Goal: Task Accomplishment & Management: Complete application form

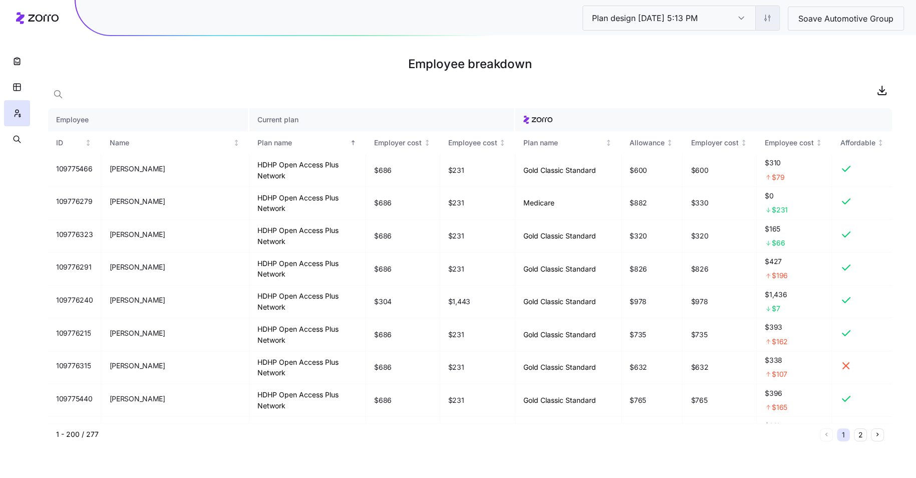
click at [765, 22] on html "Plan design 10/09/2025 5:13 PM Plan design 10/09/2025 5:13 PM Soave Automotive …" at bounding box center [458, 239] width 916 height 478
click at [728, 60] on div "Edit plan design (in wizard)" at bounding box center [726, 60] width 89 height 11
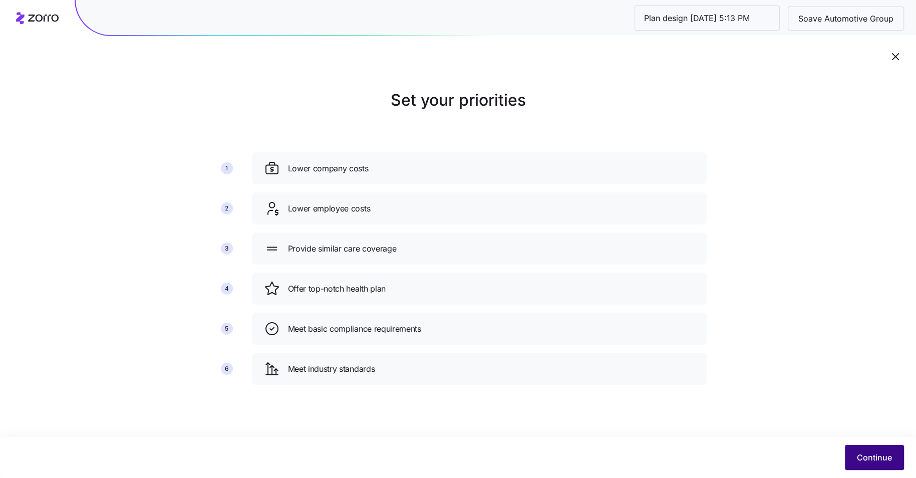
click at [893, 461] on button "Continue" at bounding box center [874, 457] width 59 height 25
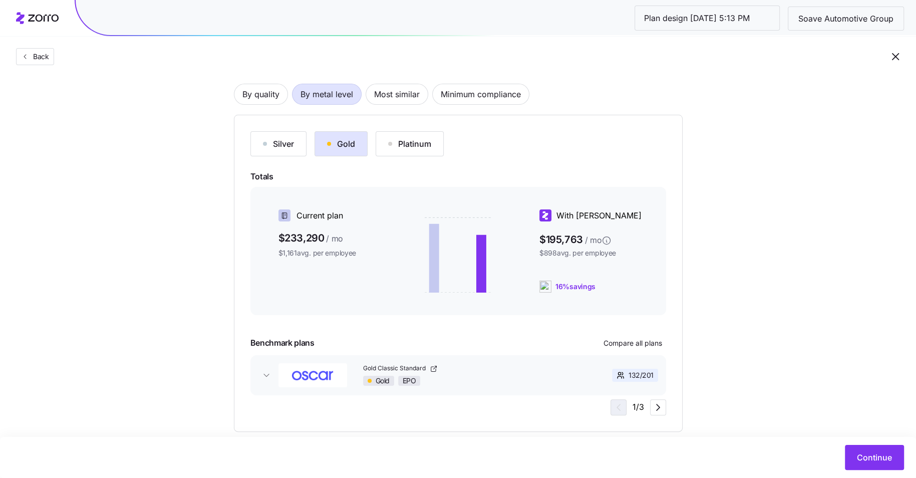
scroll to position [86, 0]
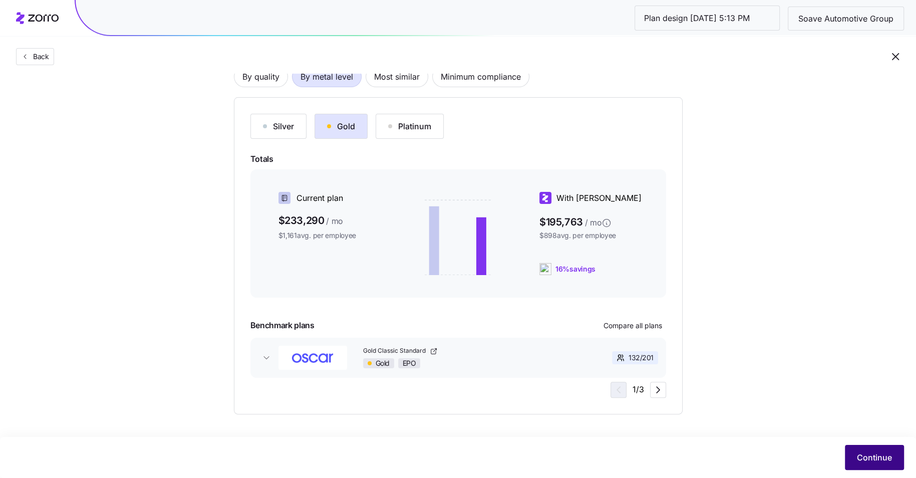
click at [855, 446] on button "Continue" at bounding box center [874, 457] width 59 height 25
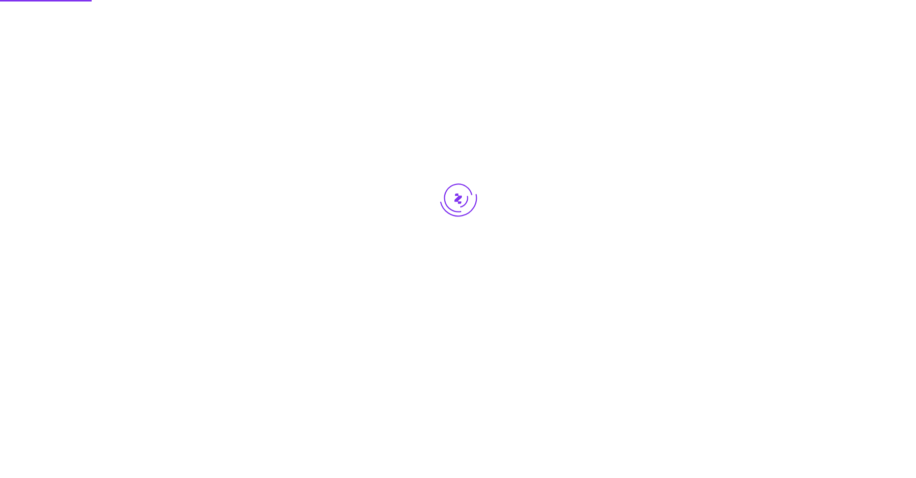
scroll to position [0, 0]
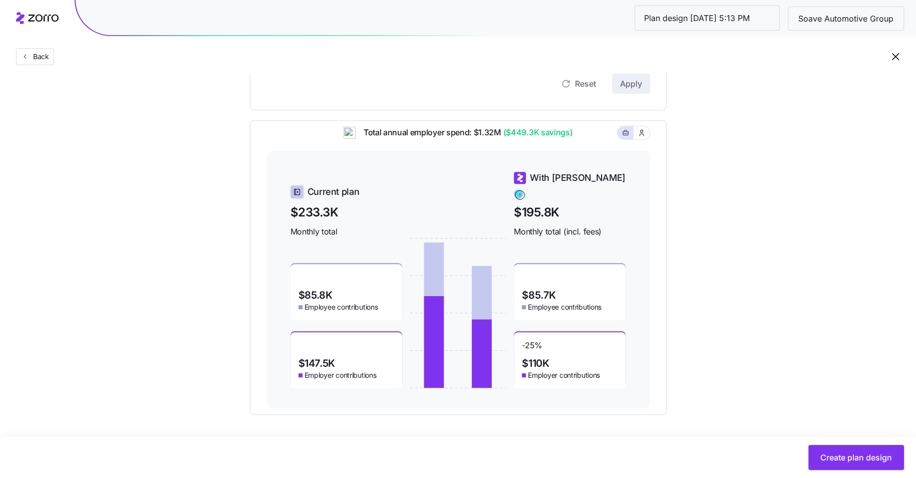
scroll to position [306, 0]
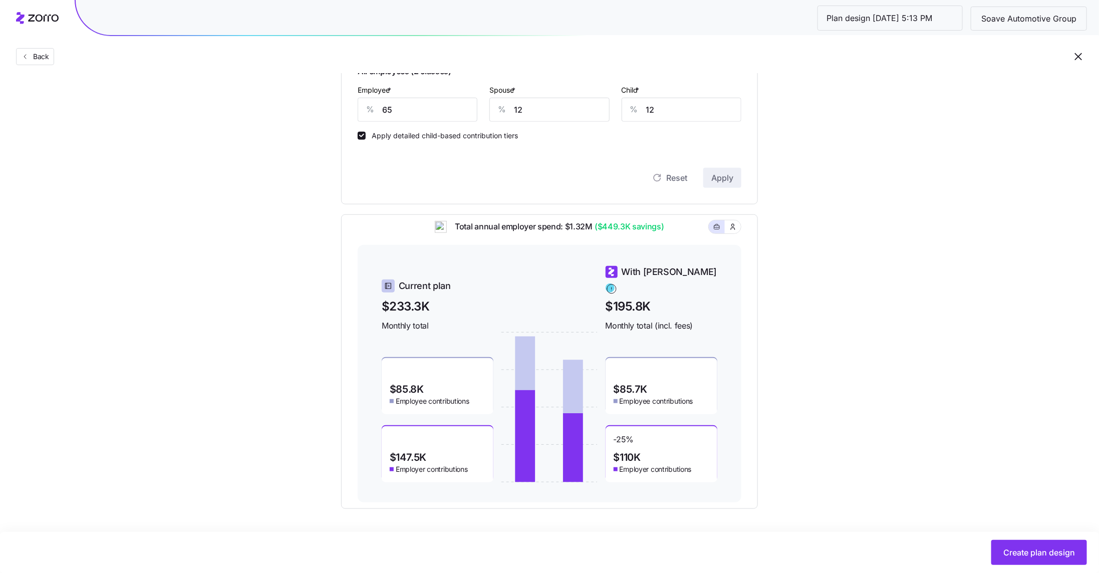
click at [803, 173] on div "Set your contribution Compliant Industry Generous Current Contribution Classes …" at bounding box center [549, 159] width 1099 height 700
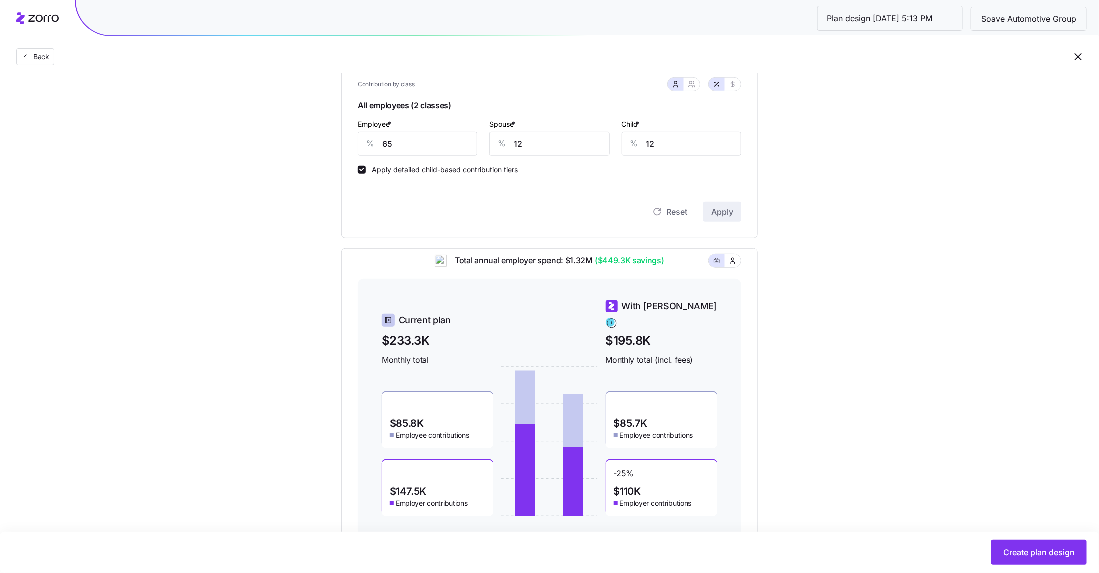
scroll to position [279, 0]
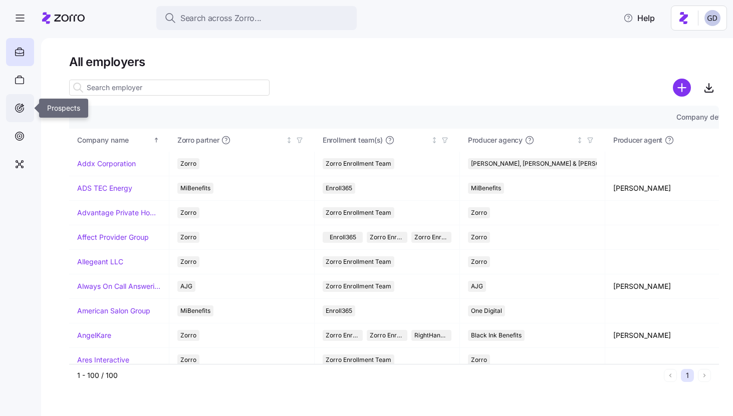
click at [23, 102] on icon at bounding box center [19, 108] width 11 height 12
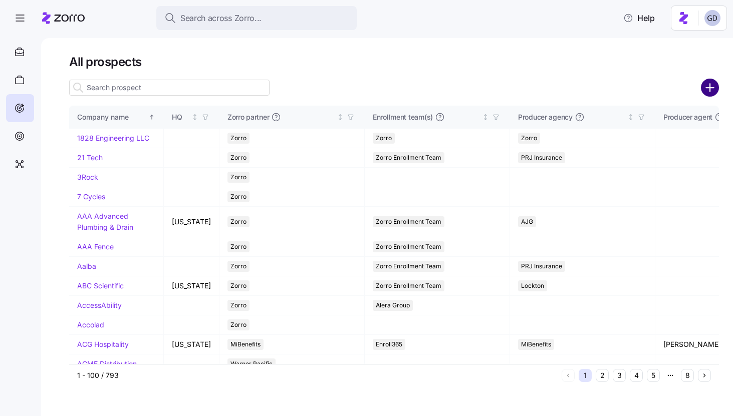
click at [712, 90] on circle "add icon" at bounding box center [710, 88] width 17 height 17
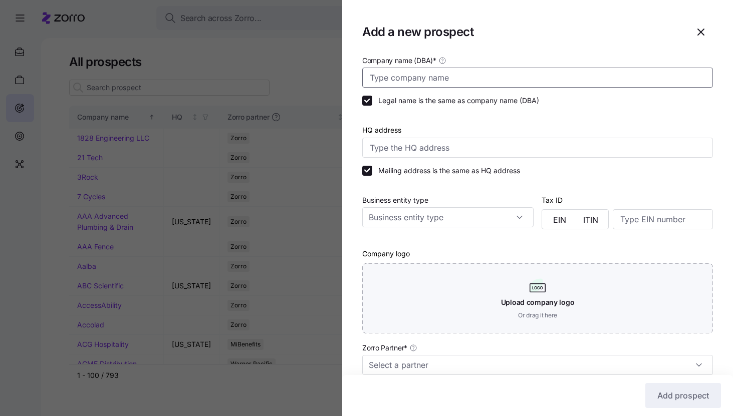
click at [461, 73] on input "Company name (DBA) *" at bounding box center [537, 78] width 351 height 20
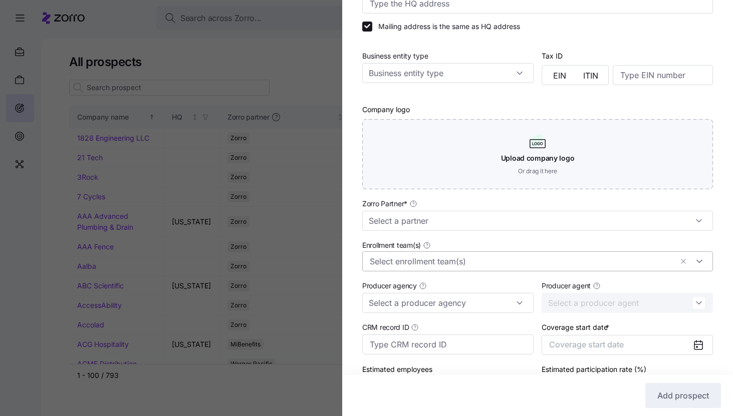
scroll to position [169, 0]
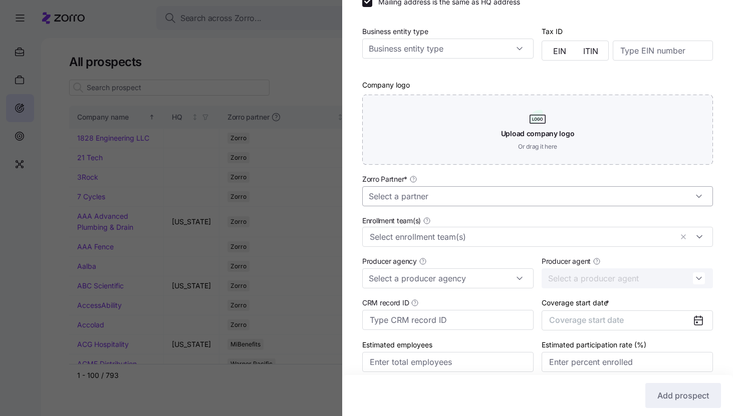
type input "Tri Valley Health System"
click at [455, 200] on input "Zorro Partner *" at bounding box center [537, 196] width 351 height 20
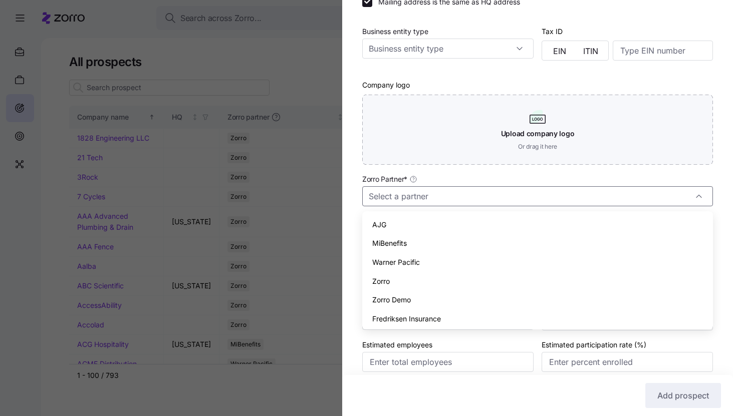
click at [396, 283] on div "Zorro" at bounding box center [537, 281] width 343 height 19
type input "Zorro"
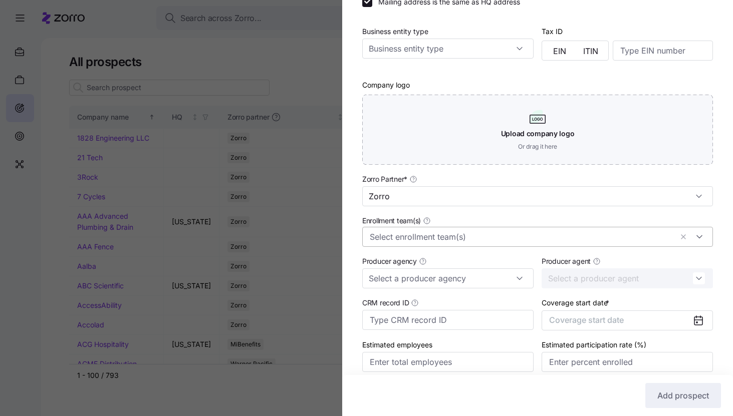
click at [424, 238] on input "Enrollment team(s)" at bounding box center [521, 236] width 302 height 13
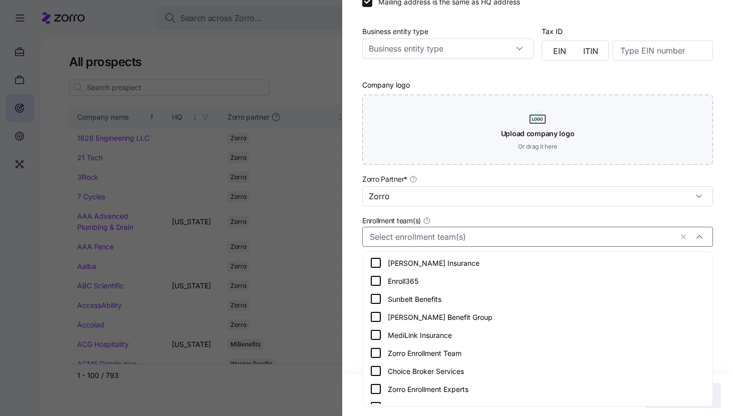
click at [378, 353] on icon at bounding box center [376, 353] width 12 height 12
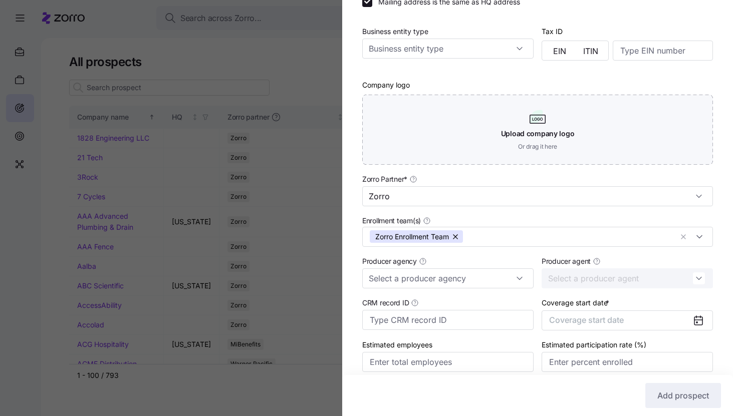
click at [350, 332] on div "Company name (DBA) * Tri Valley Health System Legal name is the same as company…" at bounding box center [537, 138] width 391 height 507
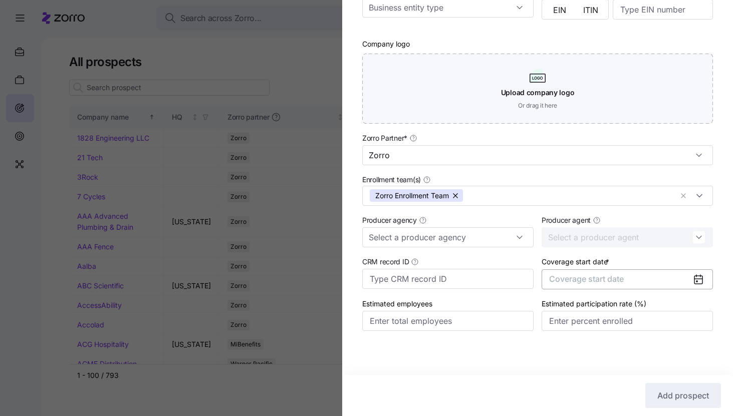
click at [621, 279] on span "Coverage start date" at bounding box center [586, 279] width 75 height 10
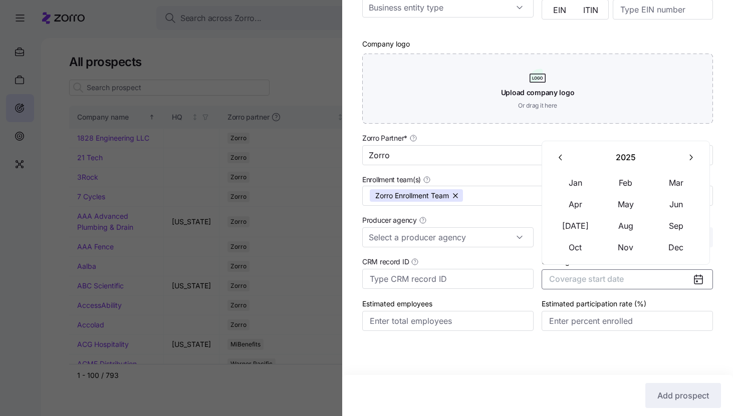
click at [694, 159] on icon "button" at bounding box center [691, 158] width 10 height 10
click at [586, 182] on button "Jan" at bounding box center [575, 182] width 50 height 21
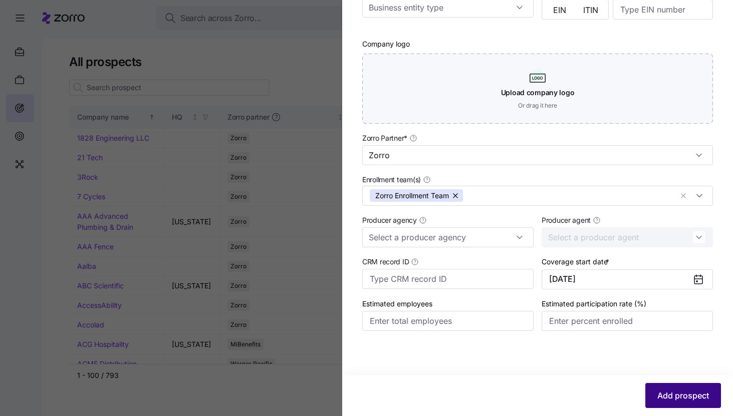
click at [673, 395] on span "Add prospect" at bounding box center [683, 396] width 52 height 12
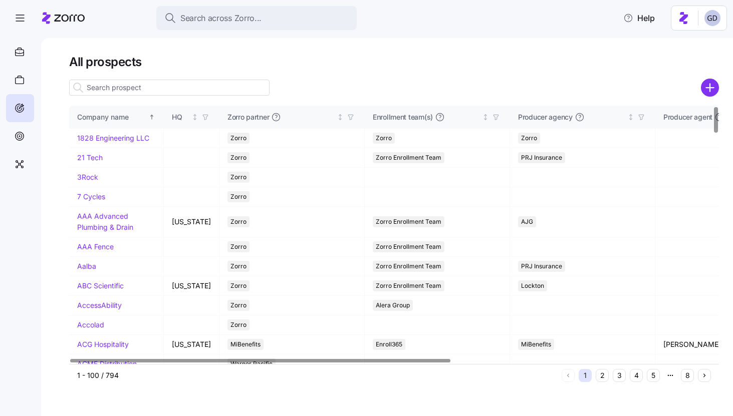
click at [169, 91] on input at bounding box center [169, 88] width 200 height 16
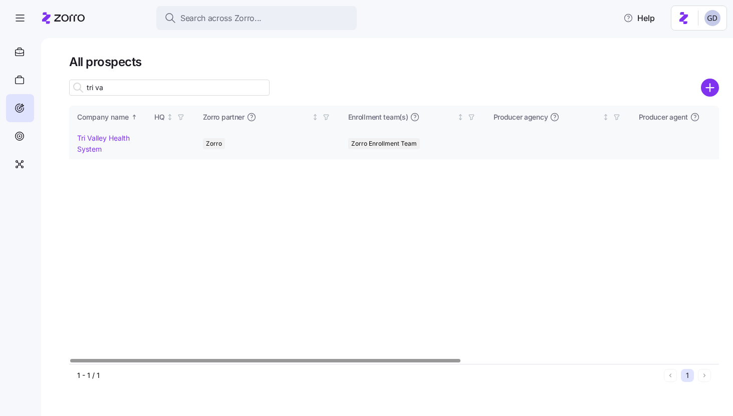
type input "tri va"
click at [90, 137] on link "Tri Valley Health System" at bounding box center [103, 144] width 53 height 20
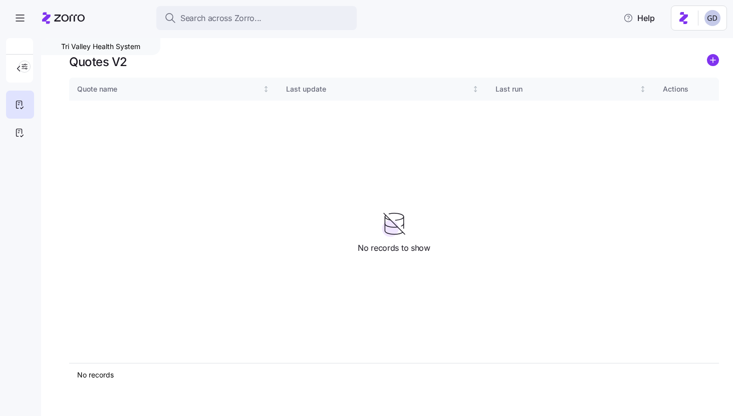
click at [711, 60] on icon "add icon" at bounding box center [712, 60] width 5 height 0
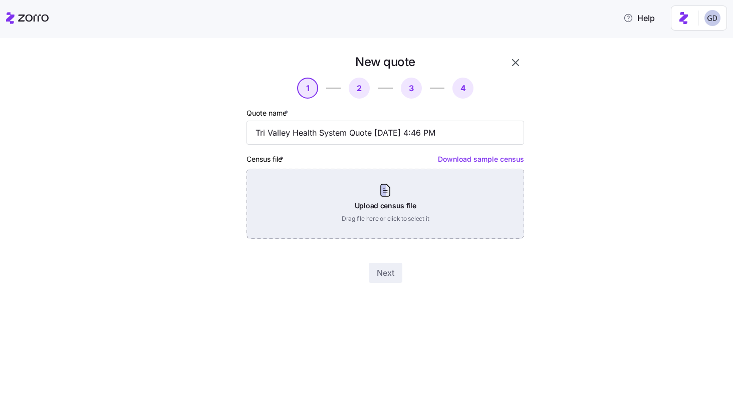
click at [383, 216] on div "Upload census file Drag file here or click to select it" at bounding box center [384, 204] width 277 height 70
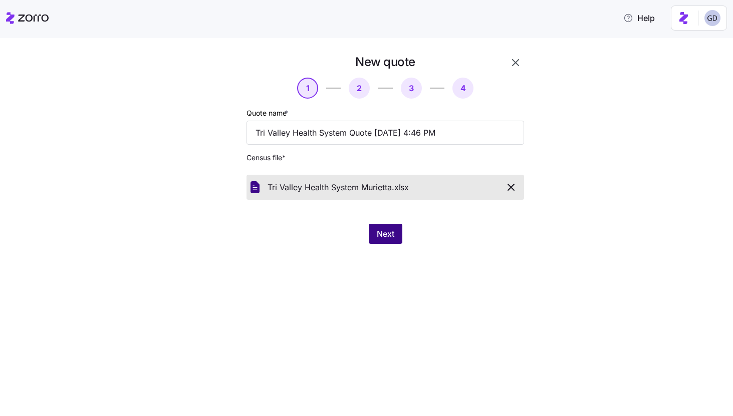
click at [391, 237] on span "Next" at bounding box center [386, 234] width 18 height 12
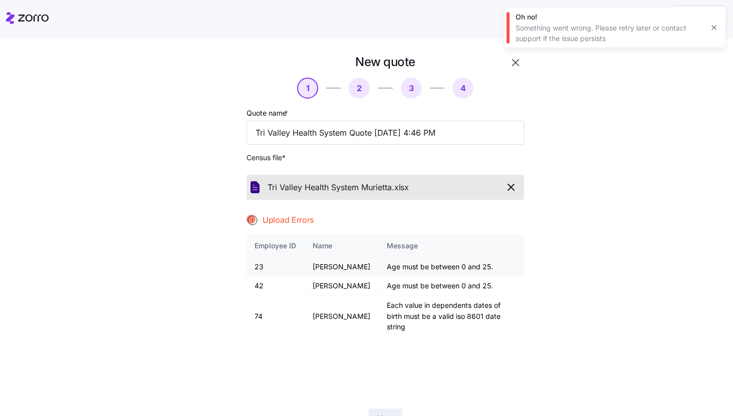
scroll to position [49, 0]
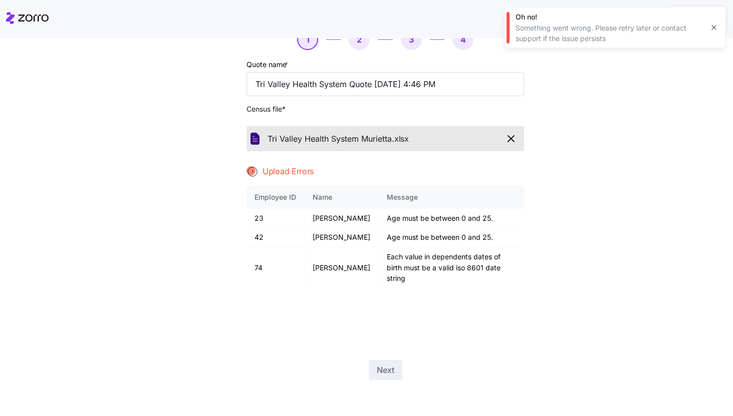
click at [713, 34] on button "button" at bounding box center [714, 28] width 14 height 14
click at [506, 141] on icon "button" at bounding box center [511, 139] width 12 height 12
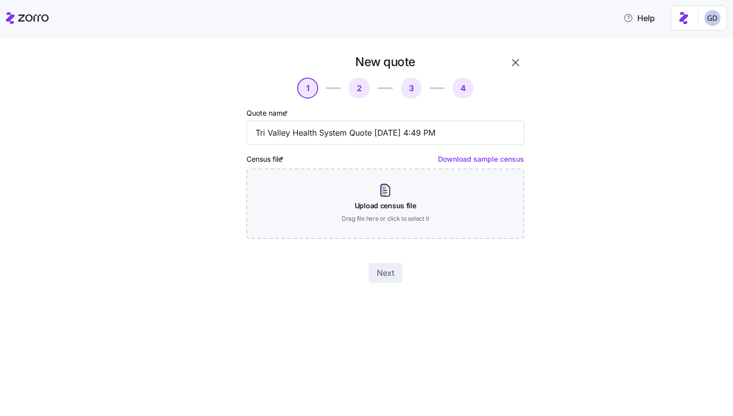
click at [513, 66] on icon "button" at bounding box center [515, 63] width 12 height 12
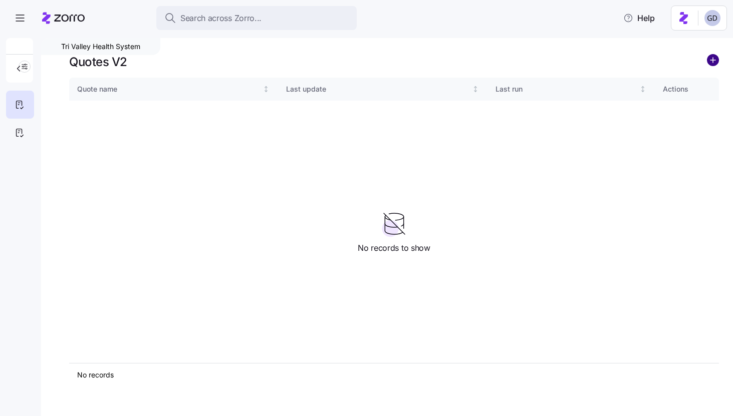
click at [717, 64] on circle "add icon" at bounding box center [712, 60] width 11 height 11
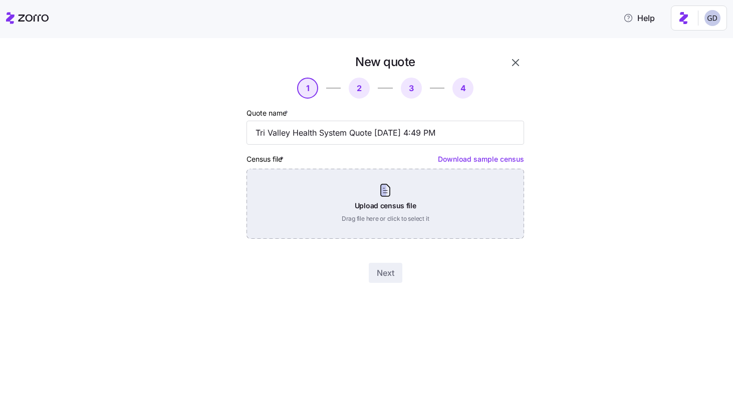
click at [389, 227] on div "Upload census file Drag file here or click to select it" at bounding box center [384, 204] width 277 height 70
click at [441, 215] on div "Upload census file Drag file here or click to select it" at bounding box center [384, 204] width 277 height 70
click at [373, 219] on div "Upload census file Drag file here or click to select it" at bounding box center [384, 204] width 277 height 70
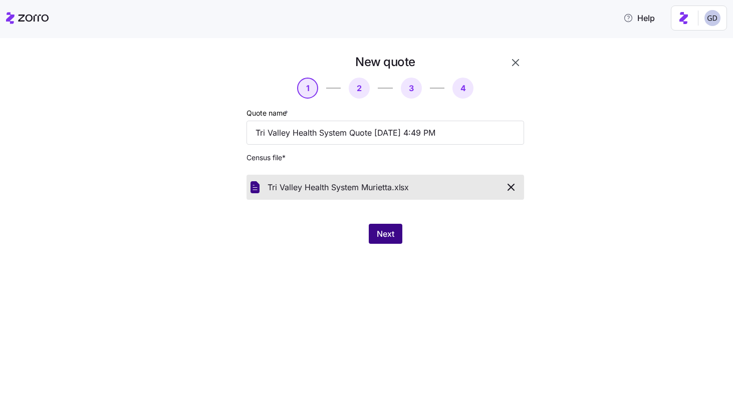
click at [380, 235] on span "Next" at bounding box center [386, 234] width 18 height 12
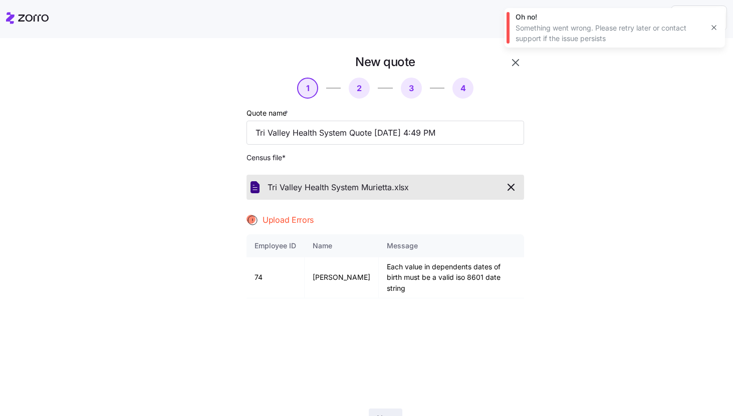
click at [714, 30] on icon "button" at bounding box center [714, 28] width 8 height 8
click at [510, 188] on icon "button" at bounding box center [511, 187] width 6 height 6
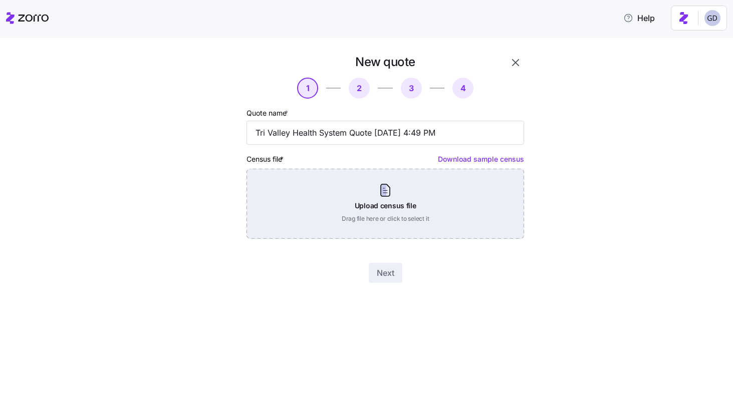
click at [362, 232] on div "Upload census file Drag file here or click to select it" at bounding box center [384, 204] width 277 height 70
click at [369, 220] on div "Upload census file Drag file here or click to select it" at bounding box center [384, 204] width 277 height 70
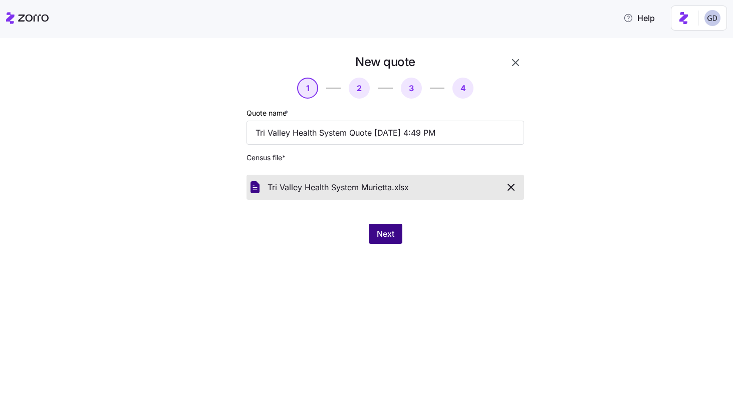
click at [380, 242] on button "Next" at bounding box center [386, 234] width 34 height 20
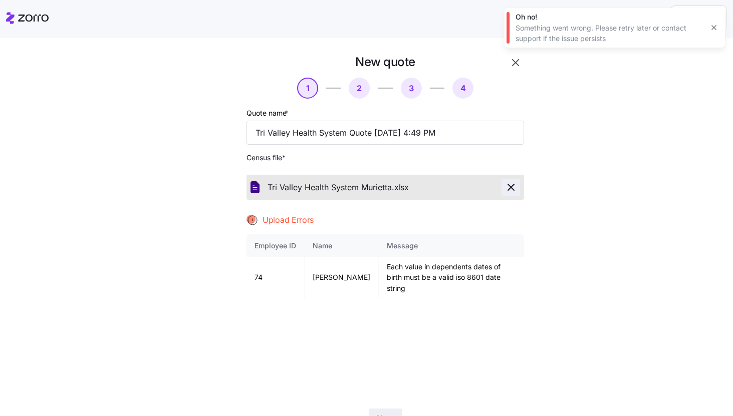
click at [510, 188] on icon "button" at bounding box center [511, 187] width 6 height 6
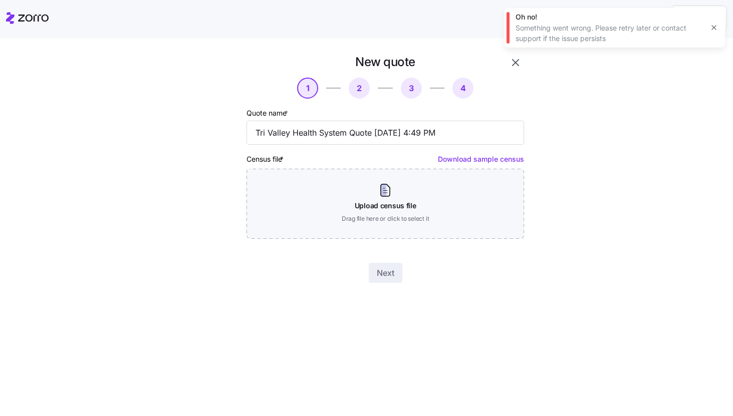
click at [712, 29] on icon "button" at bounding box center [714, 28] width 8 height 8
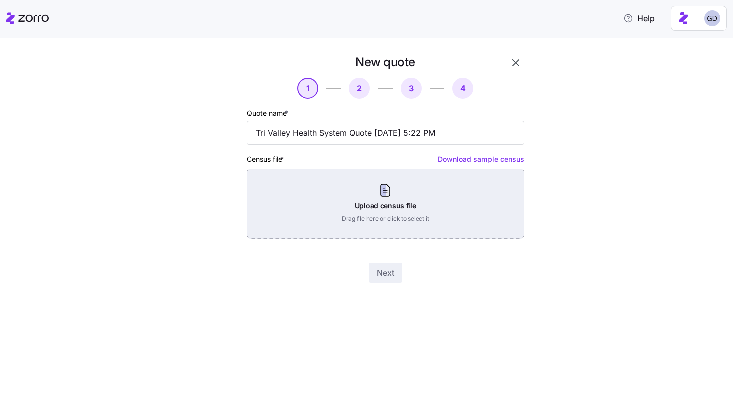
click at [388, 197] on div "Upload census file Drag file here or click to select it" at bounding box center [384, 204] width 277 height 70
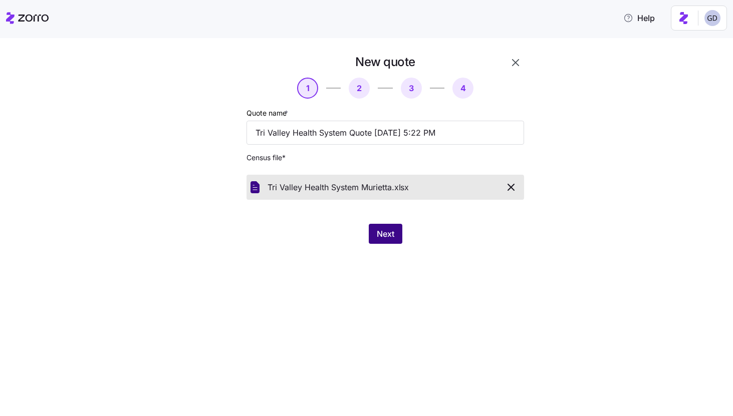
click at [384, 234] on span "Next" at bounding box center [386, 234] width 18 height 12
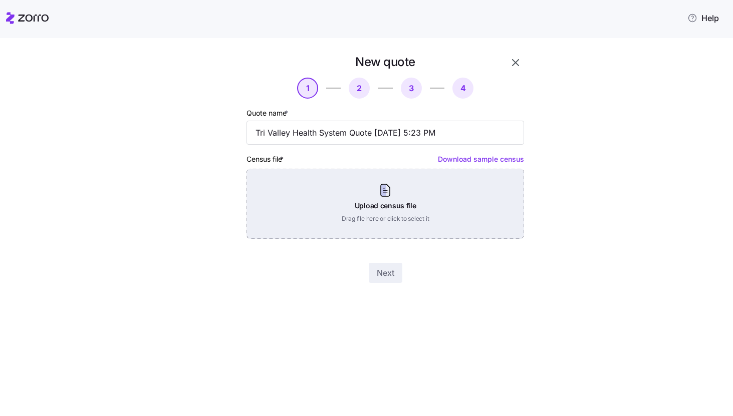
click at [360, 208] on div "Upload census file Drag file here or click to select it" at bounding box center [384, 204] width 277 height 70
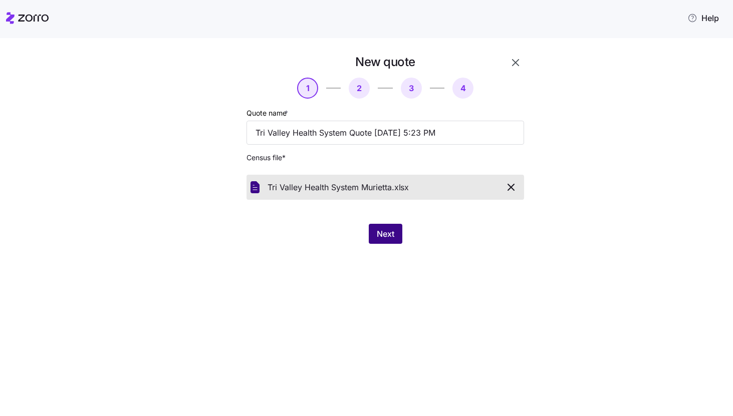
click at [390, 236] on span "Next" at bounding box center [386, 234] width 18 height 12
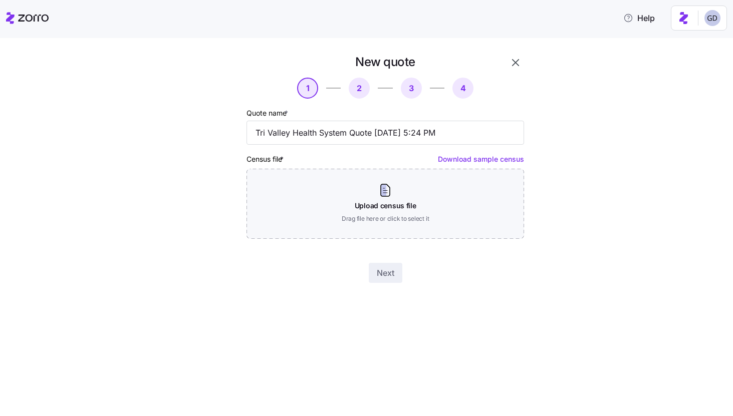
click at [516, 66] on icon "button" at bounding box center [515, 63] width 12 height 12
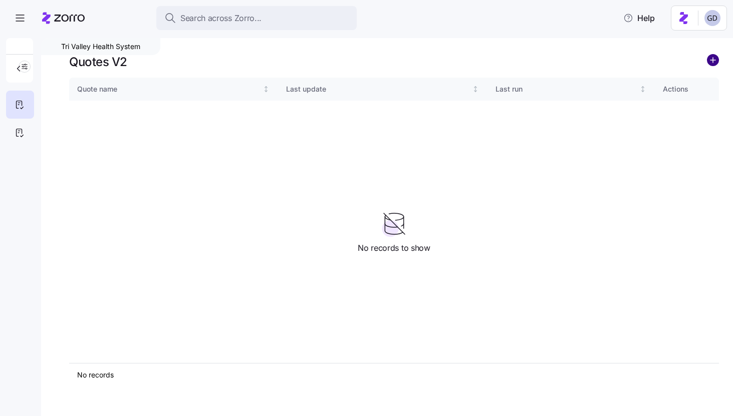
click at [716, 64] on circle "add icon" at bounding box center [712, 60] width 11 height 11
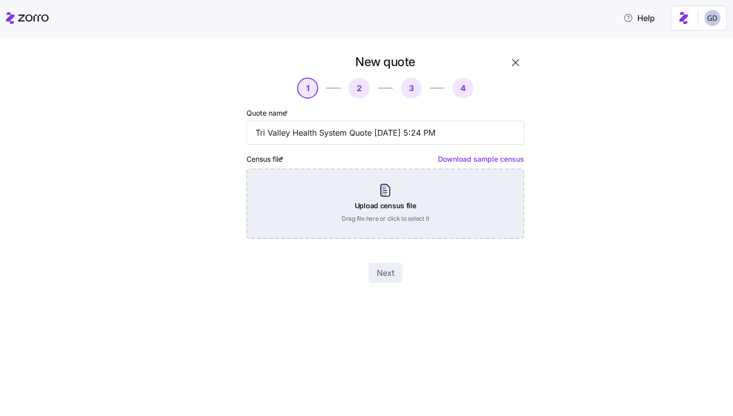
click at [385, 211] on div "Upload census file Drag file here or click to select it" at bounding box center [384, 204] width 277 height 70
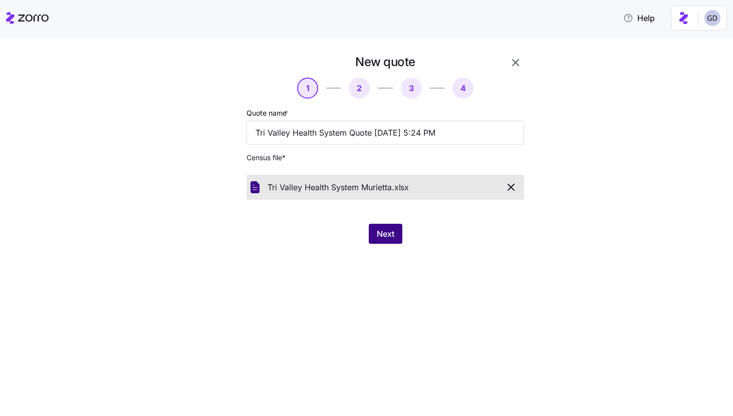
click at [380, 227] on button "Next" at bounding box center [386, 234] width 34 height 20
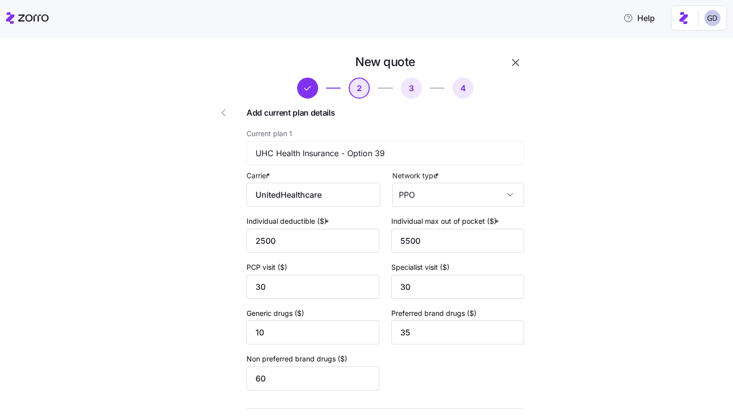
scroll to position [657, 0]
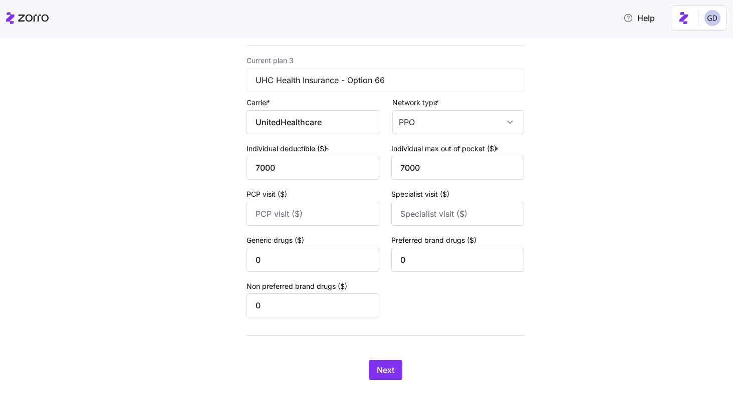
click at [364, 370] on div "Next" at bounding box center [384, 370] width 277 height 20
click at [388, 370] on span "Next" at bounding box center [386, 370] width 18 height 12
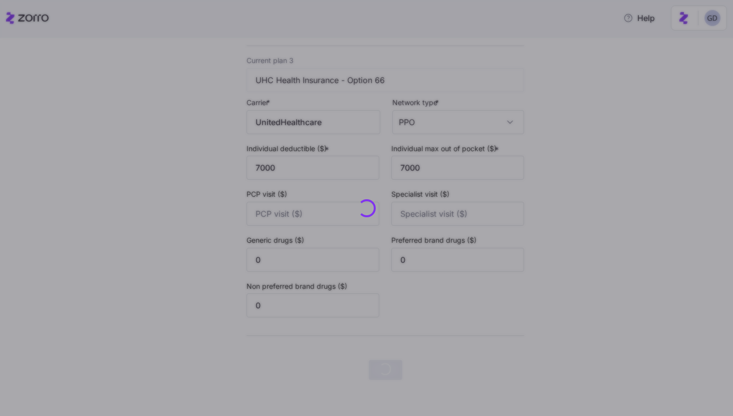
scroll to position [0, 0]
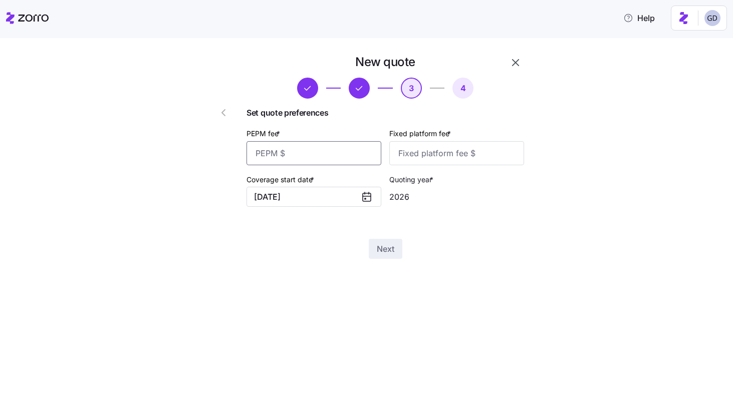
click at [317, 163] on input "PEPM fee *" at bounding box center [313, 153] width 135 height 24
type input "6"
type input "70"
click at [453, 158] on input "Fixed platform fee *" at bounding box center [456, 153] width 135 height 24
type input "100"
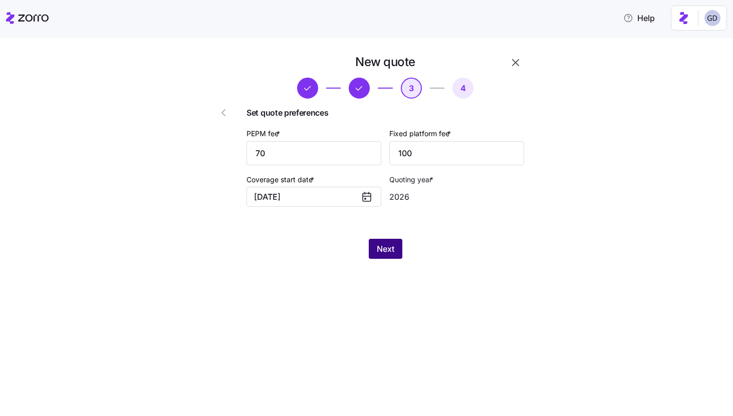
click at [383, 255] on span "Next" at bounding box center [386, 249] width 18 height 12
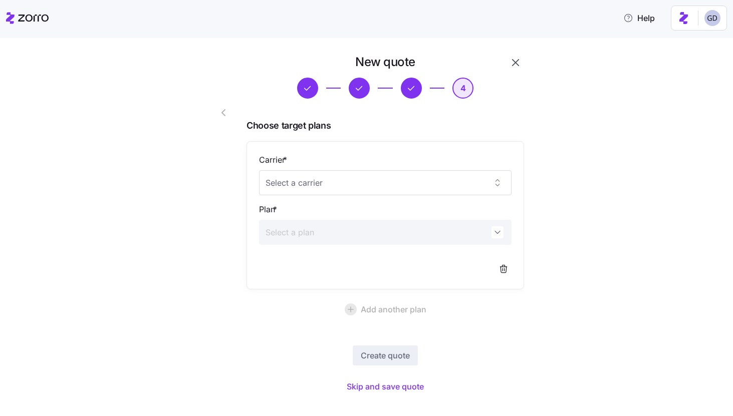
scroll to position [15, 0]
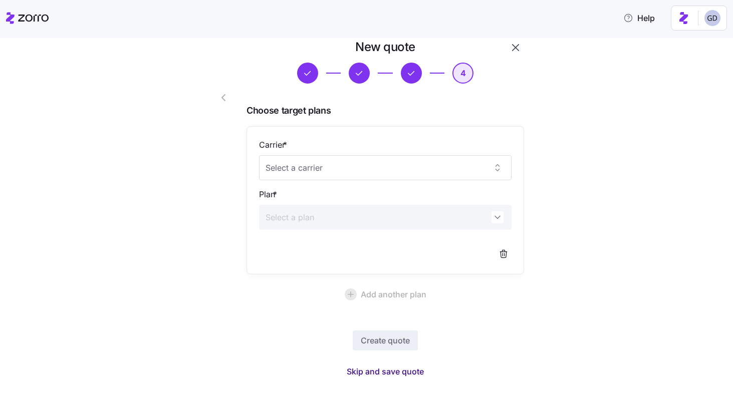
click at [364, 363] on button "Skip and save quote" at bounding box center [384, 372] width 93 height 18
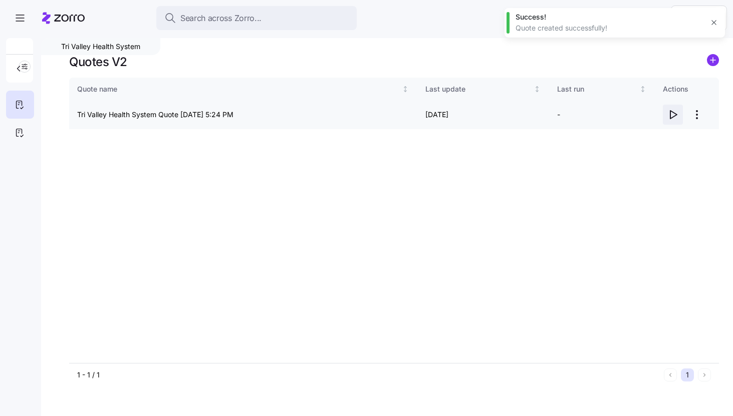
click at [674, 113] on icon "button" at bounding box center [673, 115] width 7 height 8
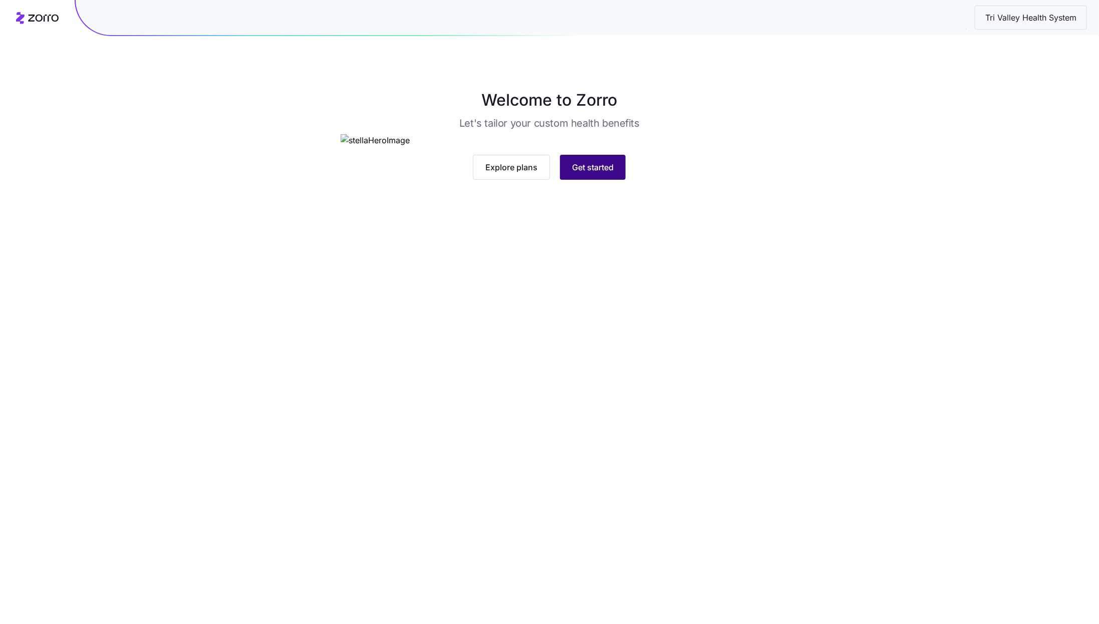
click at [586, 180] on button "Get started" at bounding box center [593, 167] width 66 height 25
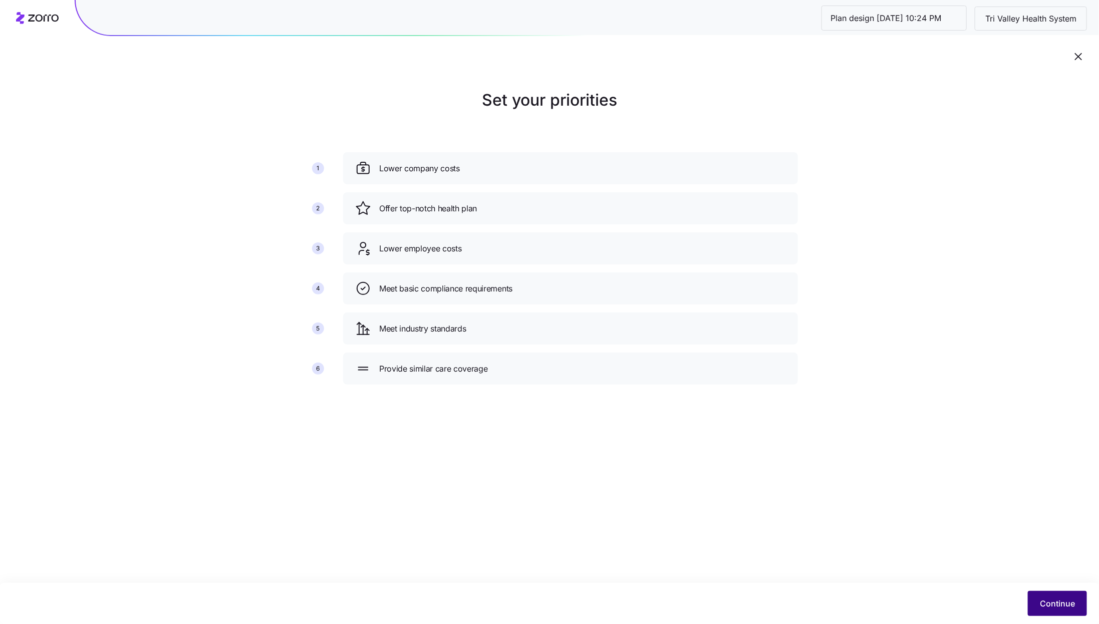
click at [1046, 599] on span "Continue" at bounding box center [1057, 603] width 35 height 12
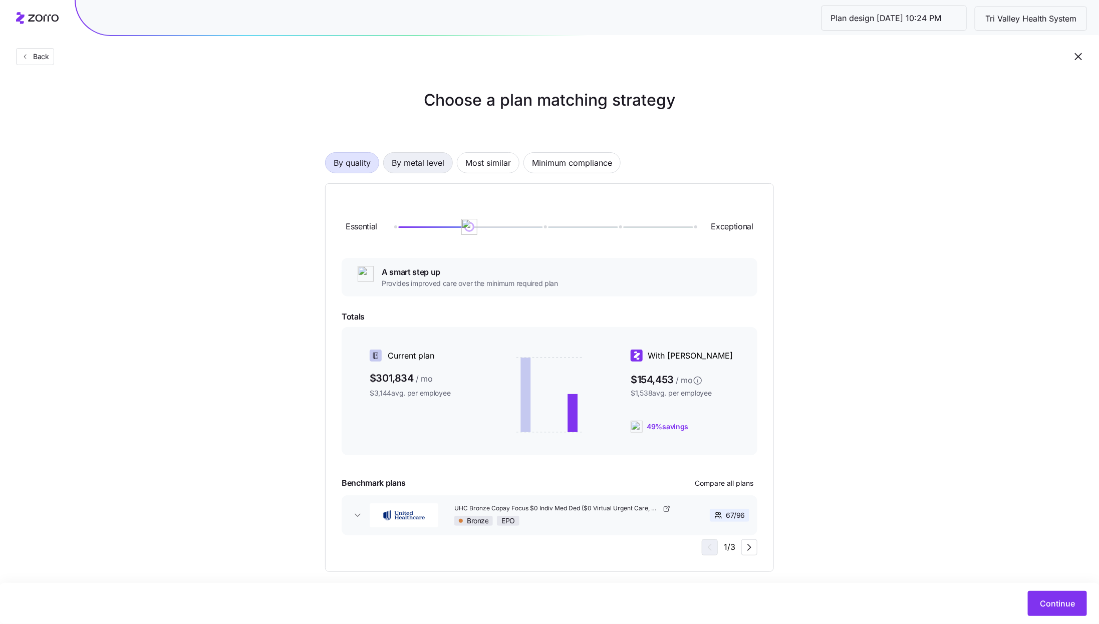
click at [421, 169] on span "By metal level" at bounding box center [418, 163] width 53 height 20
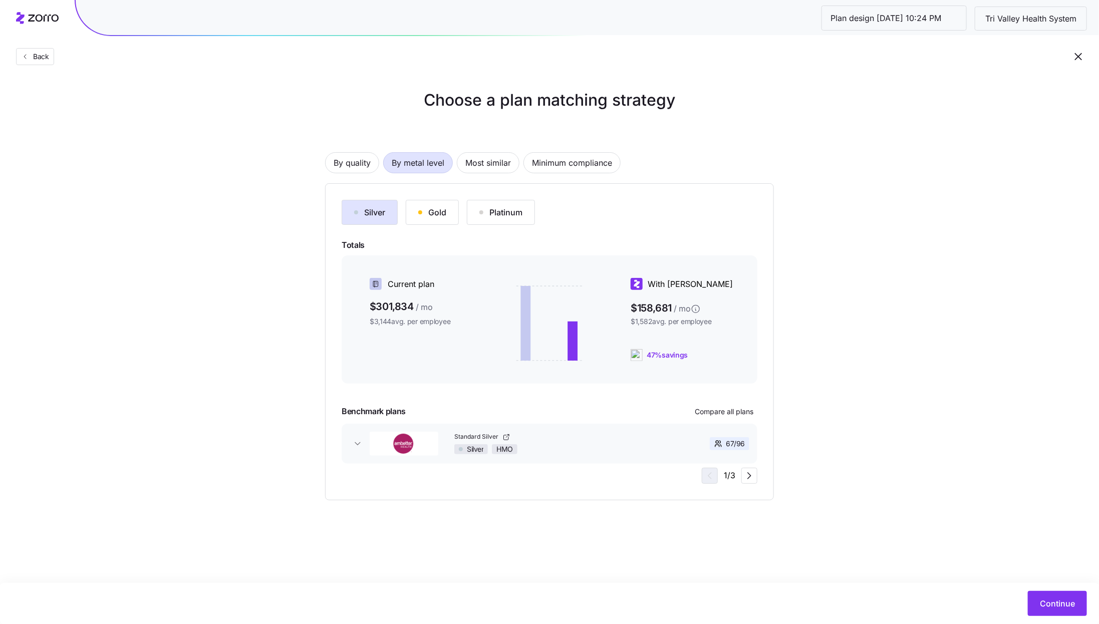
click at [437, 218] on div "Gold" at bounding box center [432, 212] width 28 height 12
click at [502, 212] on div "Platinum" at bounding box center [500, 212] width 43 height 12
click at [432, 212] on div "Gold" at bounding box center [432, 212] width 28 height 12
click at [470, 212] on button "Platinum" at bounding box center [501, 212] width 68 height 25
click at [429, 211] on div "Gold" at bounding box center [432, 212] width 28 height 12
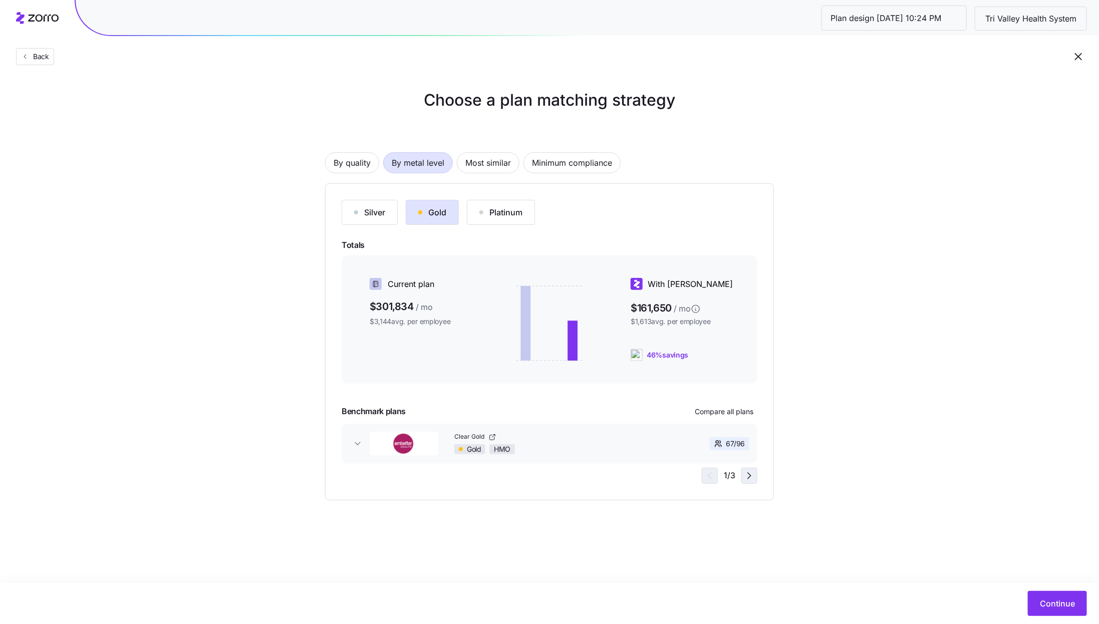
click at [750, 478] on icon "button" at bounding box center [749, 476] width 12 height 12
click at [1066, 600] on span "Continue" at bounding box center [1057, 603] width 35 height 12
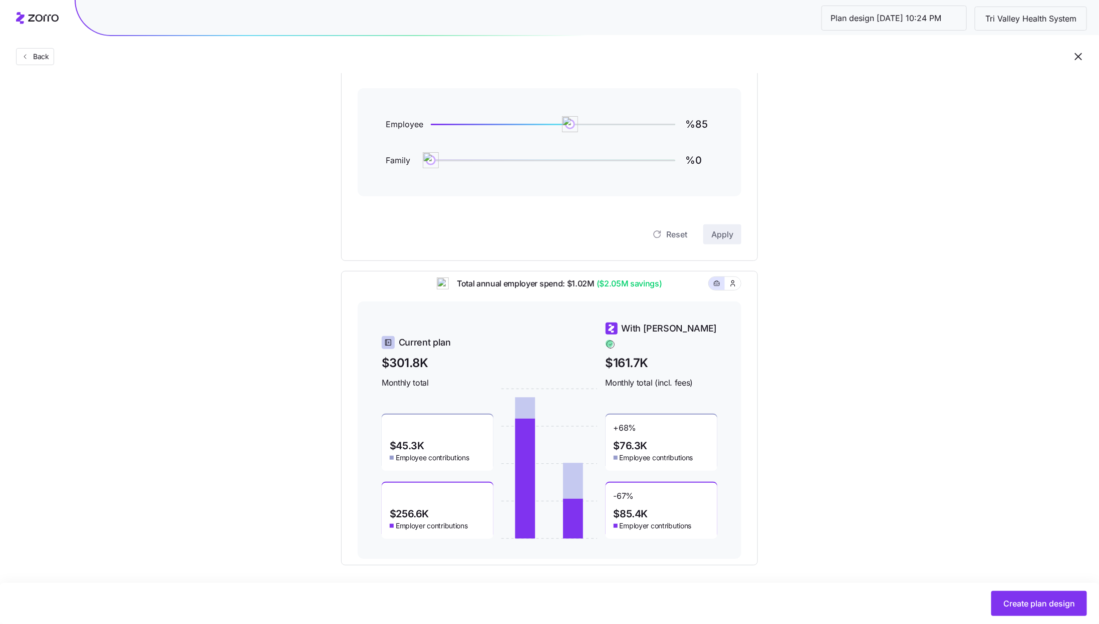
scroll to position [138, 0]
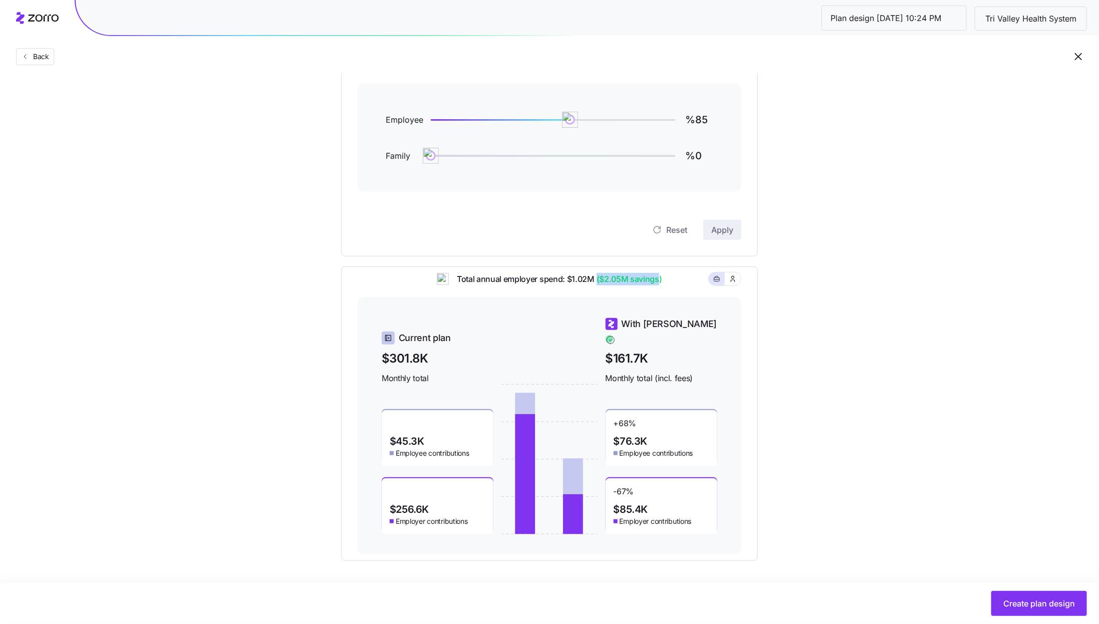
drag, startPoint x: 658, startPoint y: 286, endPoint x: 595, endPoint y: 286, distance: 63.6
click at [595, 285] on span "($2.05M savings)" at bounding box center [628, 279] width 68 height 13
click at [835, 325] on div "Set your contribution Compliant Industry Generous Current Contribution Employee…" at bounding box center [549, 255] width 1099 height 611
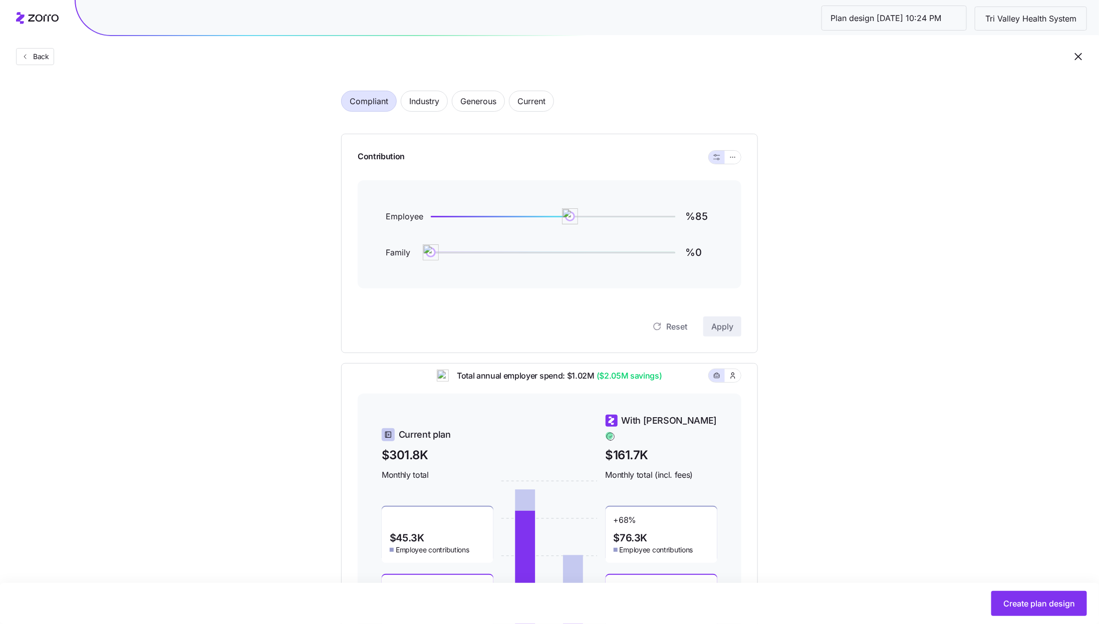
scroll to position [24, 0]
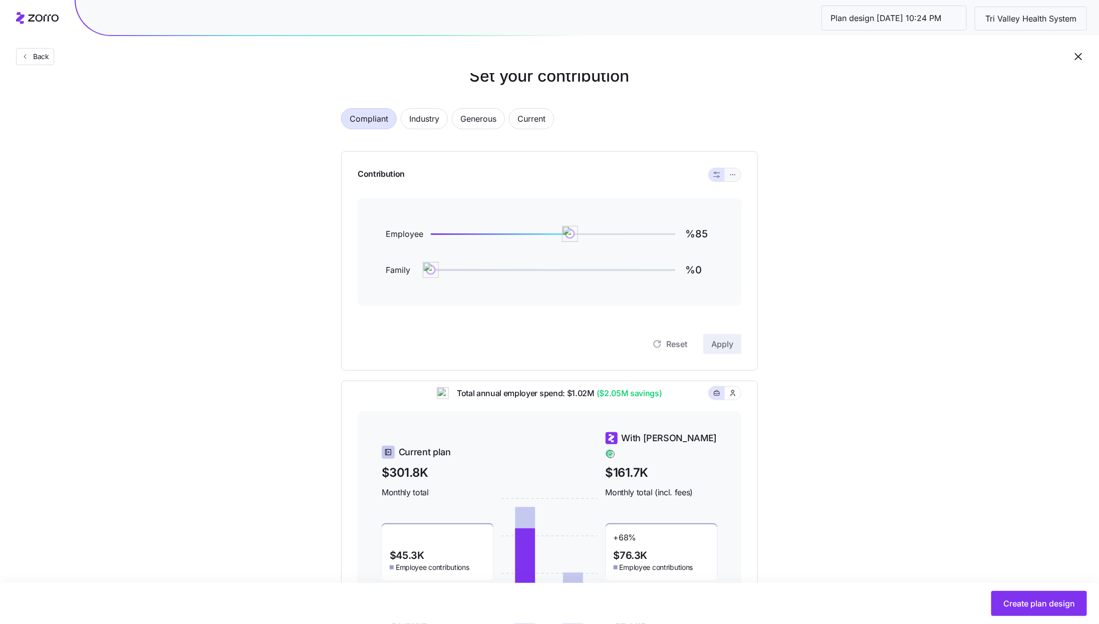
click at [726, 179] on button "button" at bounding box center [733, 174] width 16 height 13
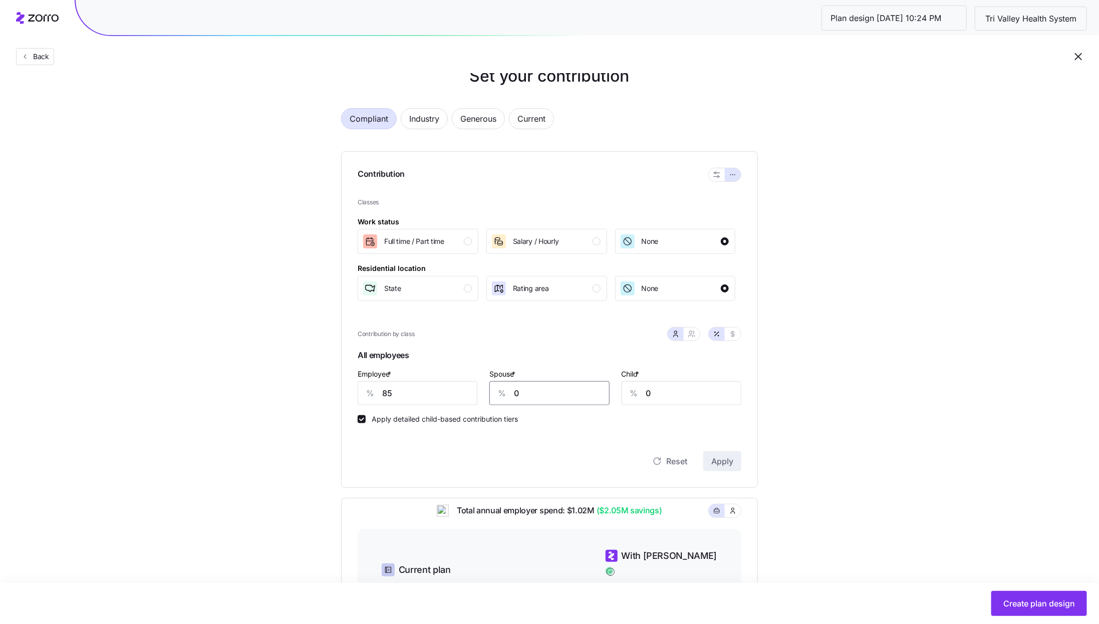
click at [531, 392] on input "0" at bounding box center [549, 393] width 120 height 24
click at [428, 397] on input "85" at bounding box center [418, 393] width 120 height 24
click at [509, 394] on div "%" at bounding box center [502, 393] width 24 height 23
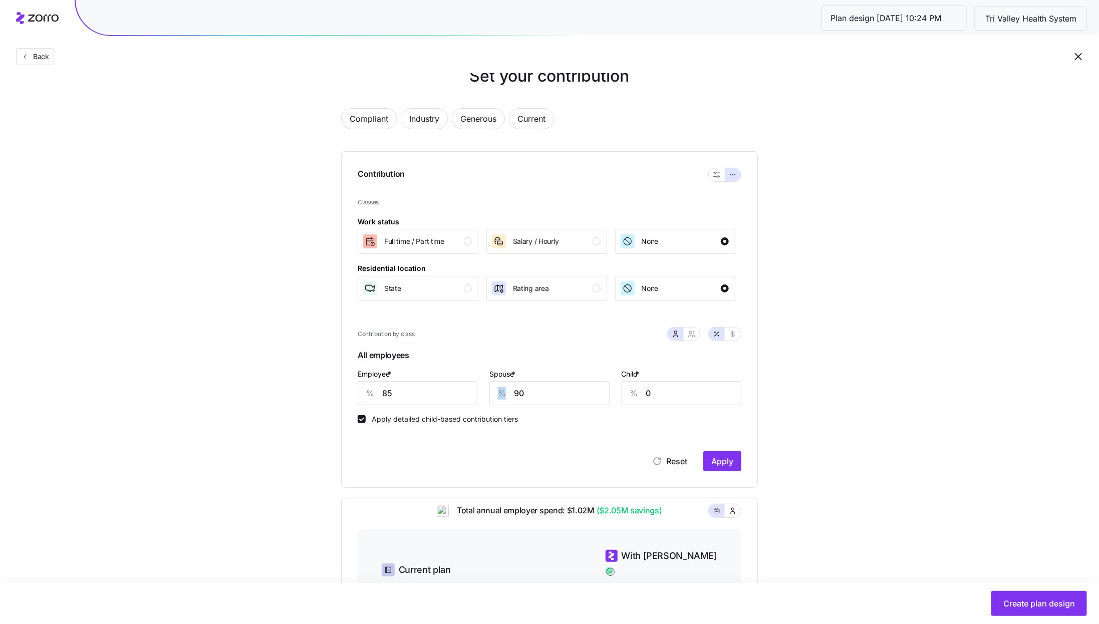
click at [509, 394] on div "%" at bounding box center [502, 393] width 24 height 23
click at [511, 394] on div "%" at bounding box center [502, 393] width 24 height 23
click at [524, 394] on input "90" at bounding box center [549, 393] width 120 height 24
type input "0"
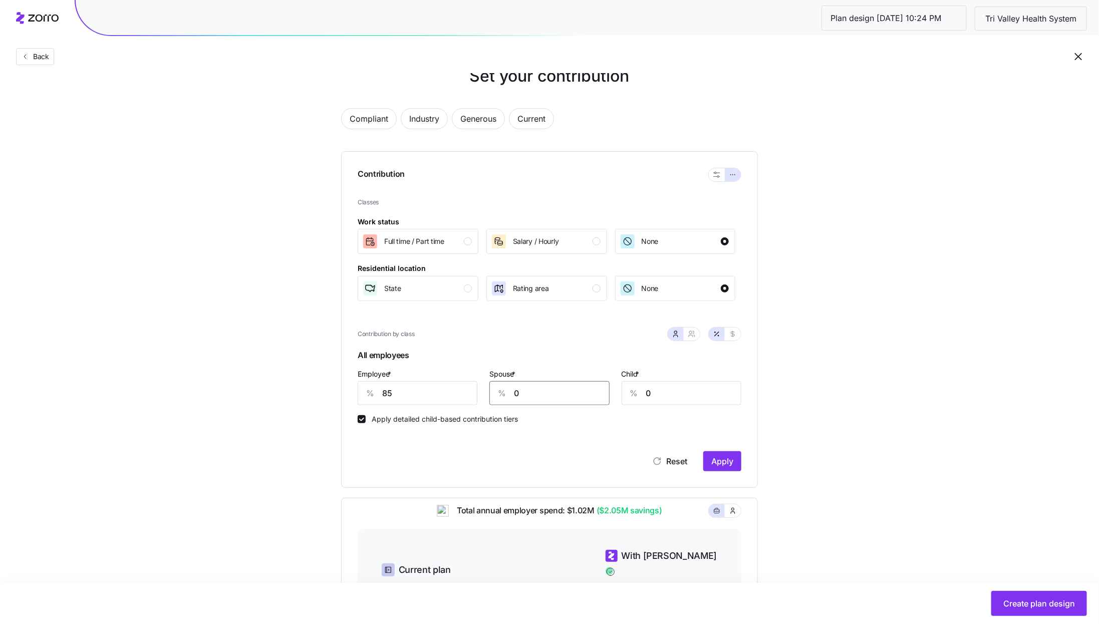
click at [556, 401] on input "0" at bounding box center [549, 393] width 120 height 24
click at [693, 335] on icon "button" at bounding box center [691, 336] width 4 height 2
type input "43"
type input "50"
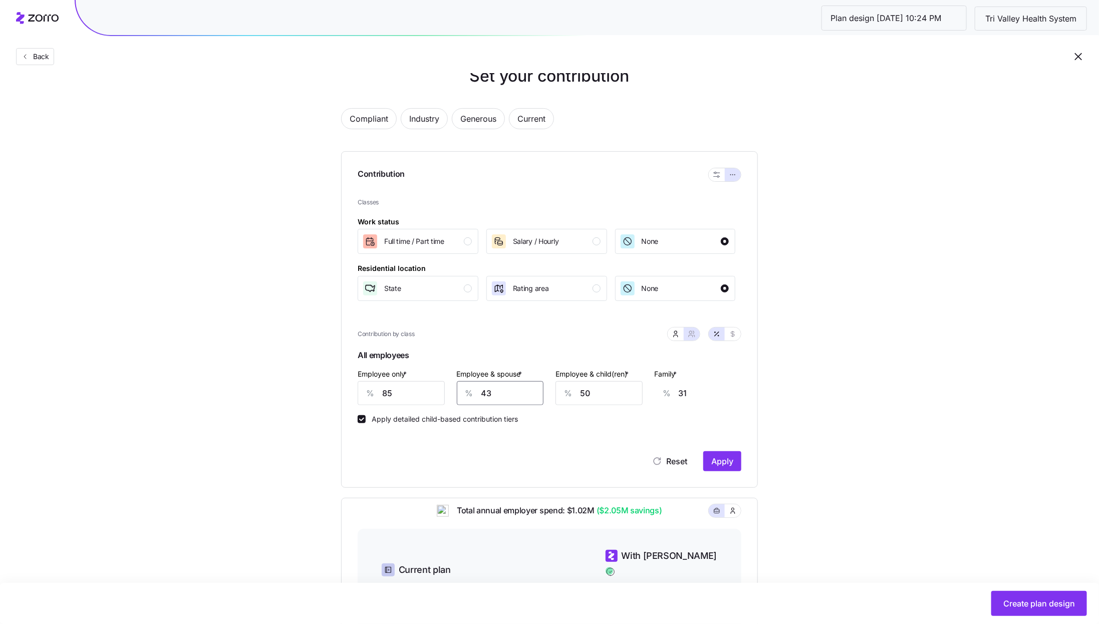
click at [528, 394] on input "43" at bounding box center [500, 393] width 87 height 24
type input "8"
type input "6"
type input "85"
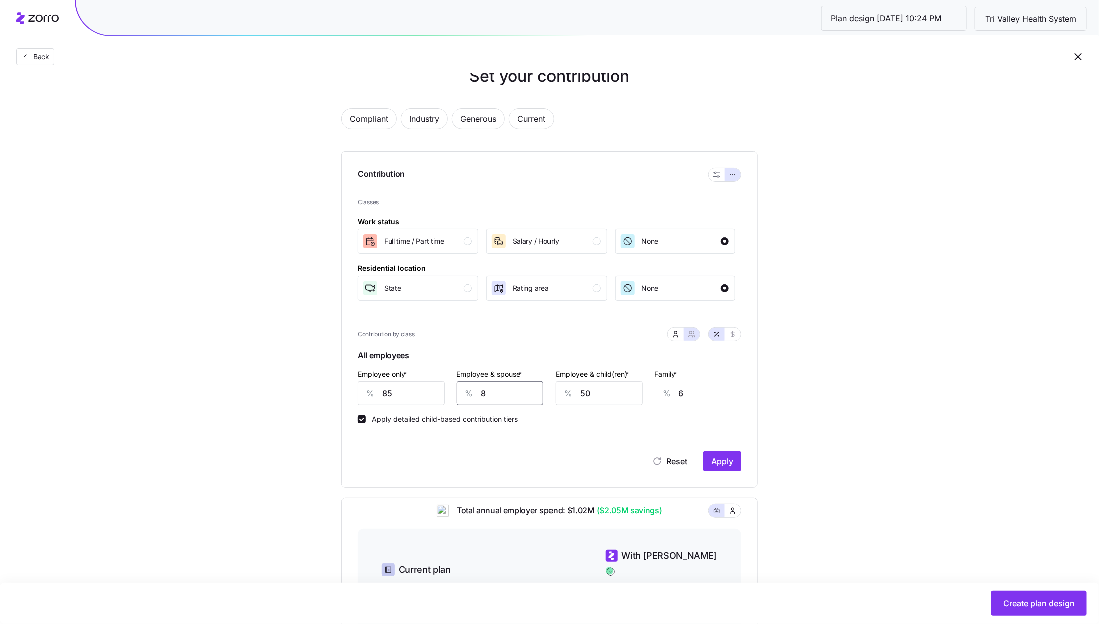
type input "63"
type input "85"
type input "8"
type input "36"
type input "85"
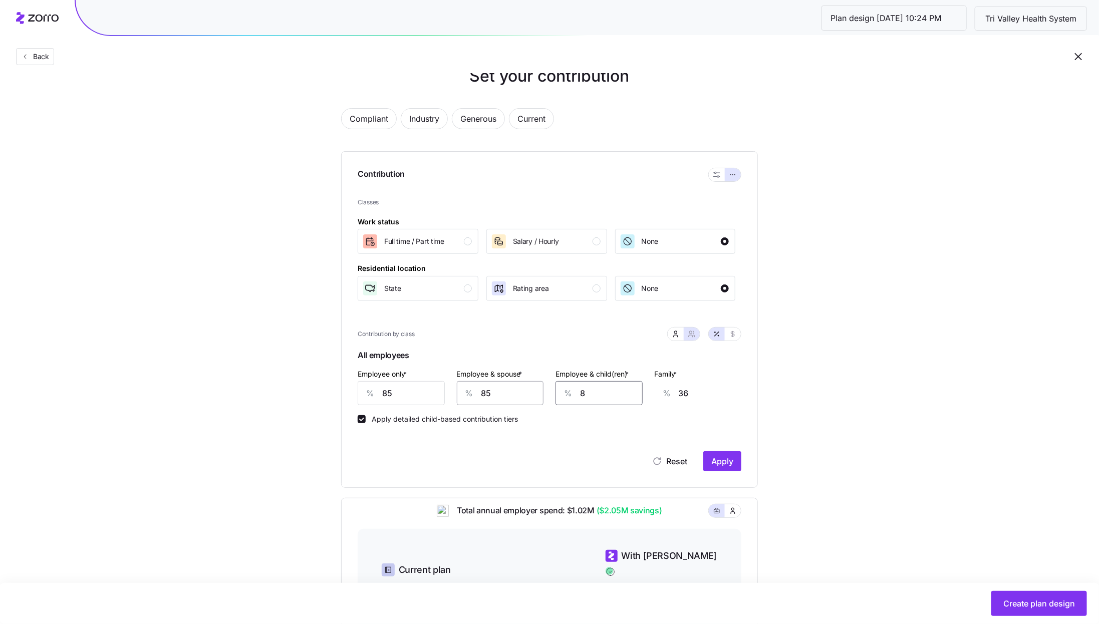
type input "85"
click at [731, 458] on span "Apply" at bounding box center [722, 461] width 22 height 12
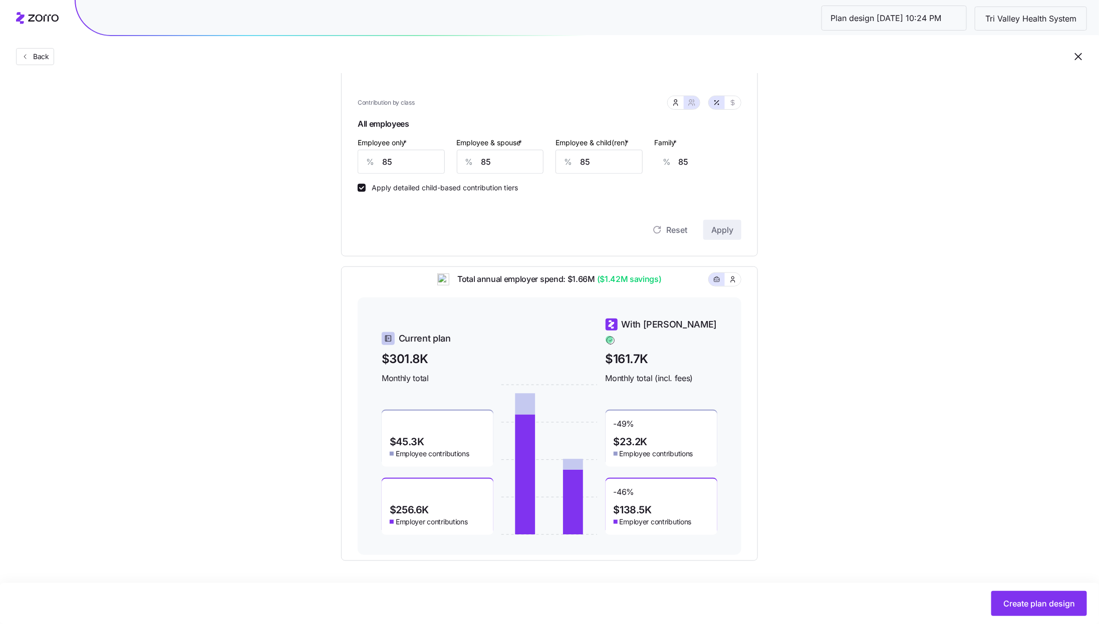
scroll to position [253, 0]
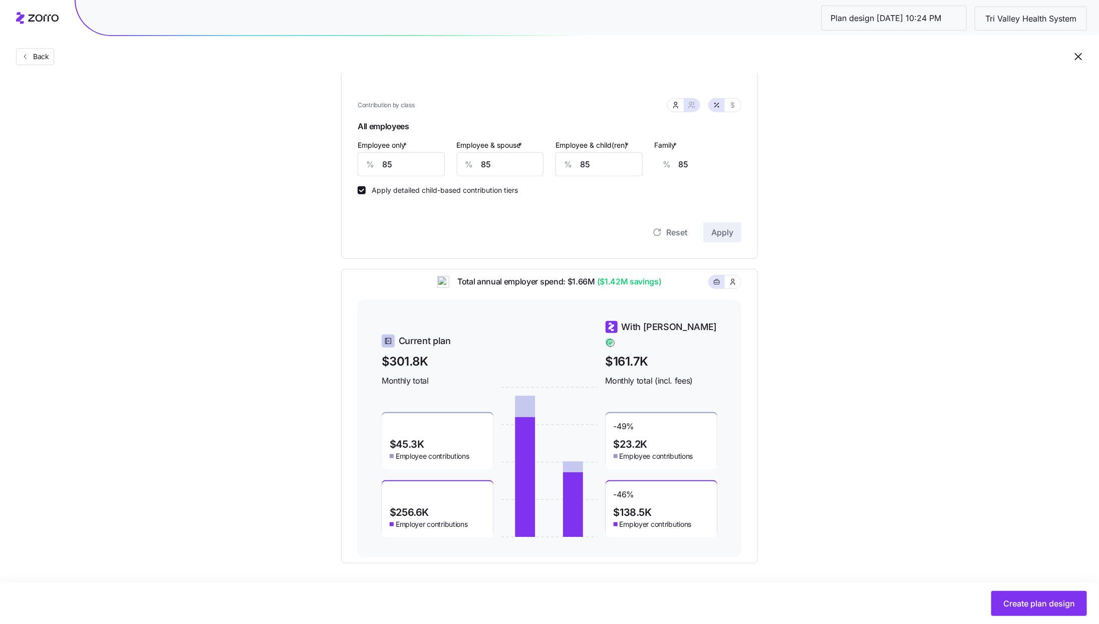
drag, startPoint x: 599, startPoint y: 289, endPoint x: 629, endPoint y: 289, distance: 30.0
click at [619, 288] on span "($1.42M savings)" at bounding box center [628, 281] width 67 height 13
click at [653, 288] on span "($1.42M savings)" at bounding box center [628, 281] width 67 height 13
drag, startPoint x: 660, startPoint y: 289, endPoint x: 597, endPoint y: 290, distance: 63.6
click at [597, 290] on div "Total annual employer spend: $1.66M ($1.42M savings)" at bounding box center [550, 287] width 384 height 25
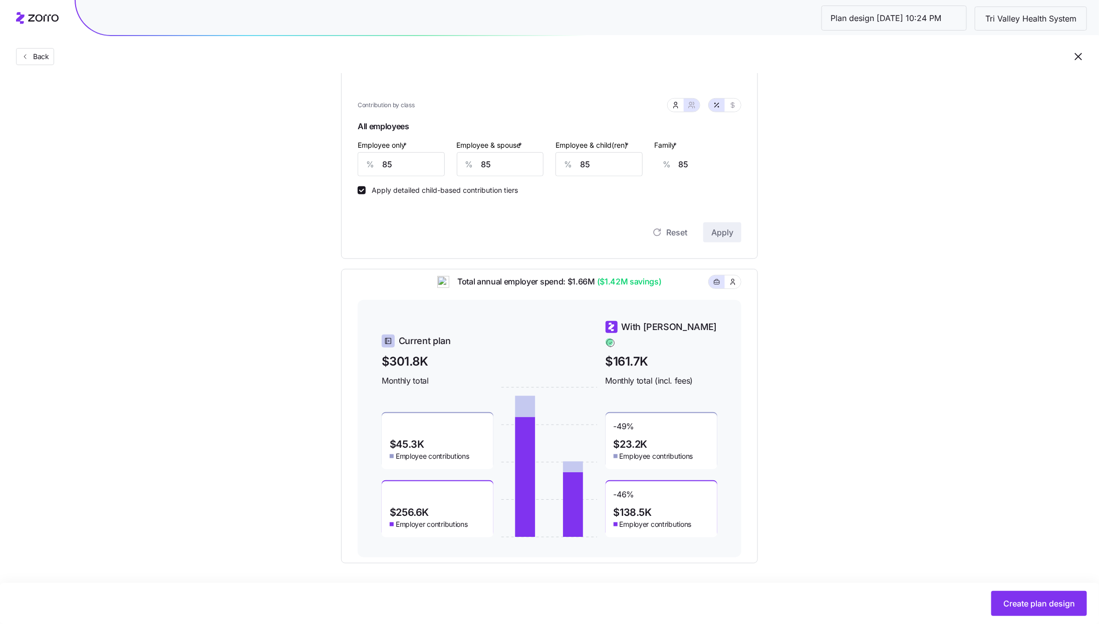
click at [855, 371] on div "Set your contribution Compliant Industry Generous Current Contribution Classes …" at bounding box center [549, 199] width 1099 height 728
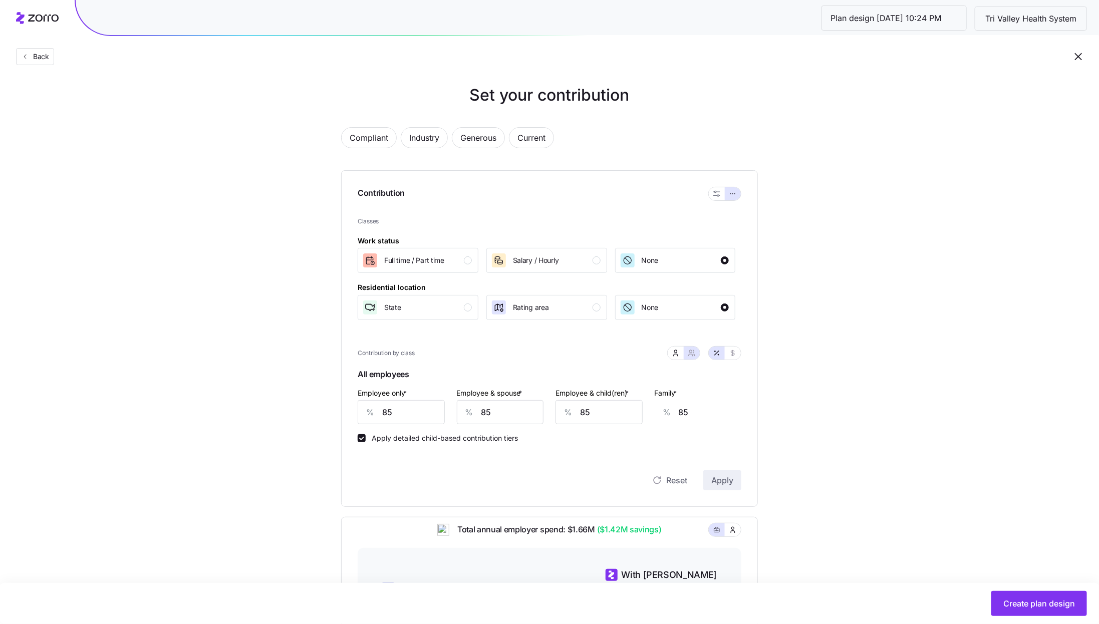
scroll to position [0, 0]
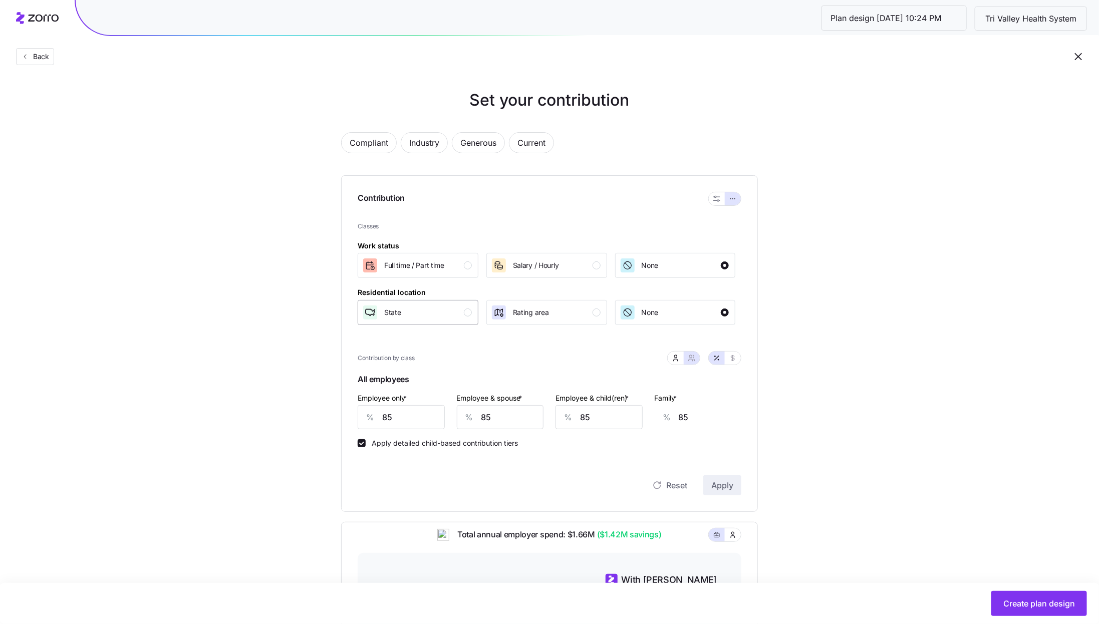
click at [464, 315] on div "State" at bounding box center [417, 312] width 110 height 16
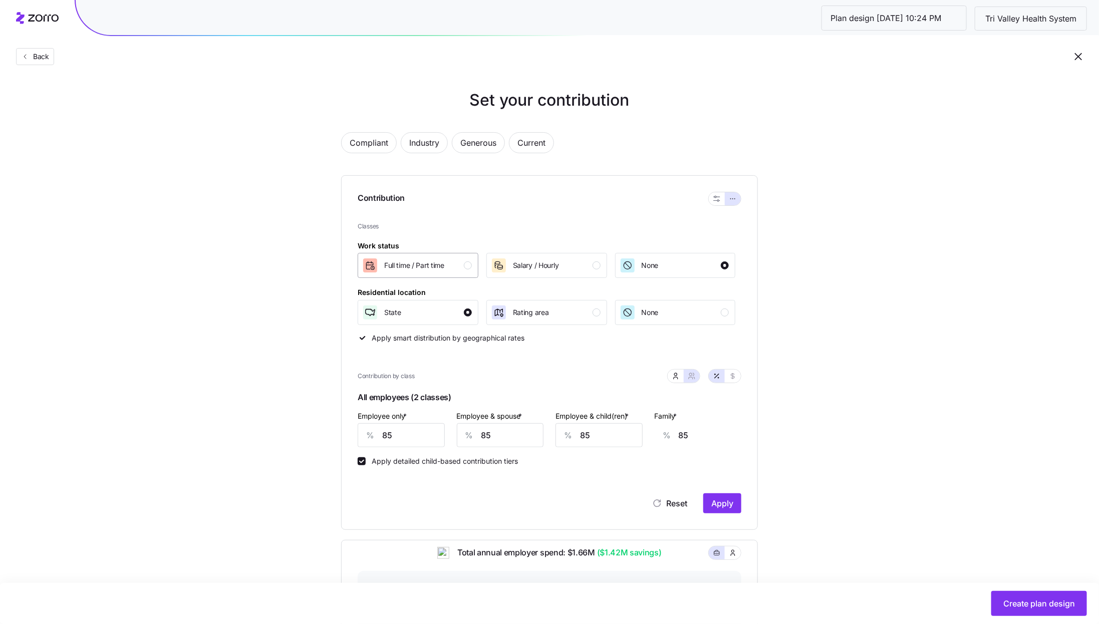
click at [463, 260] on div "Full time / Part time" at bounding box center [417, 265] width 110 height 16
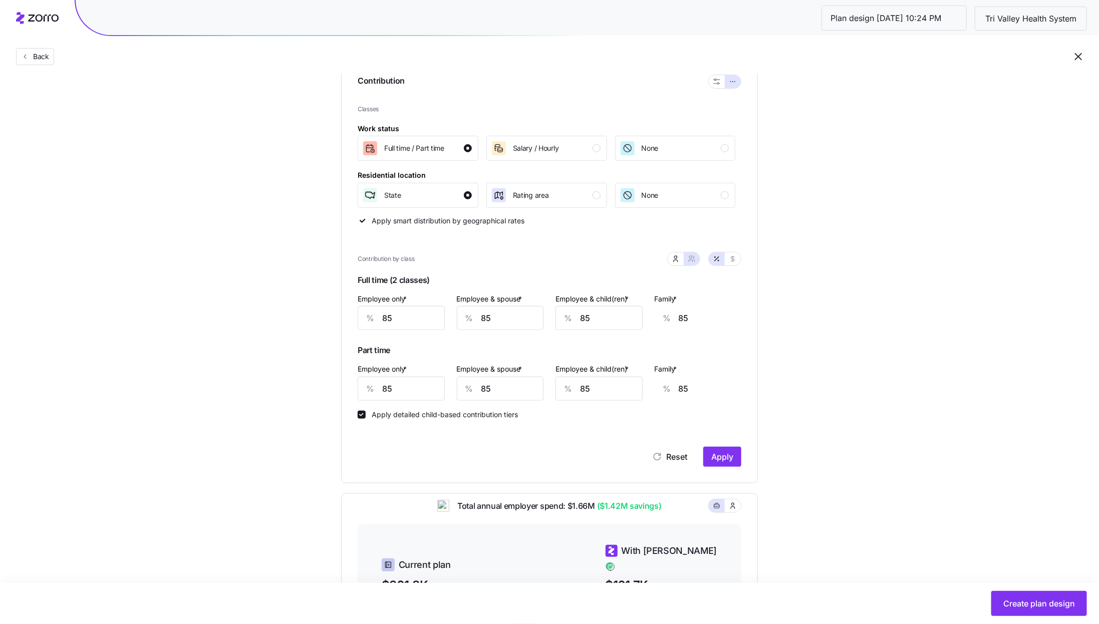
scroll to position [143, 0]
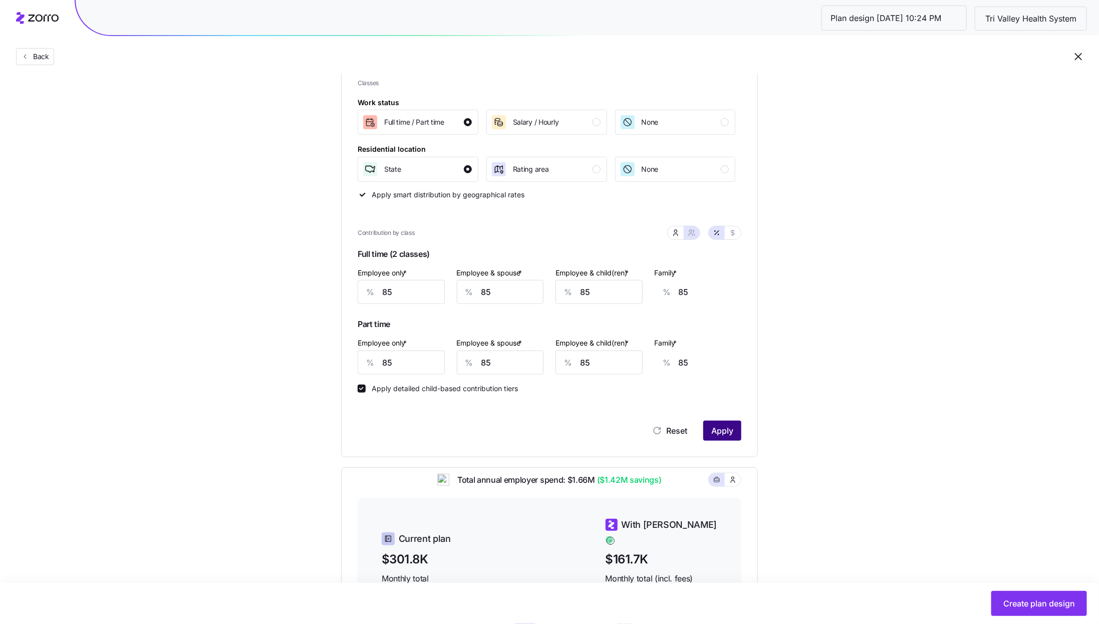
click at [721, 437] on span "Apply" at bounding box center [722, 431] width 22 height 12
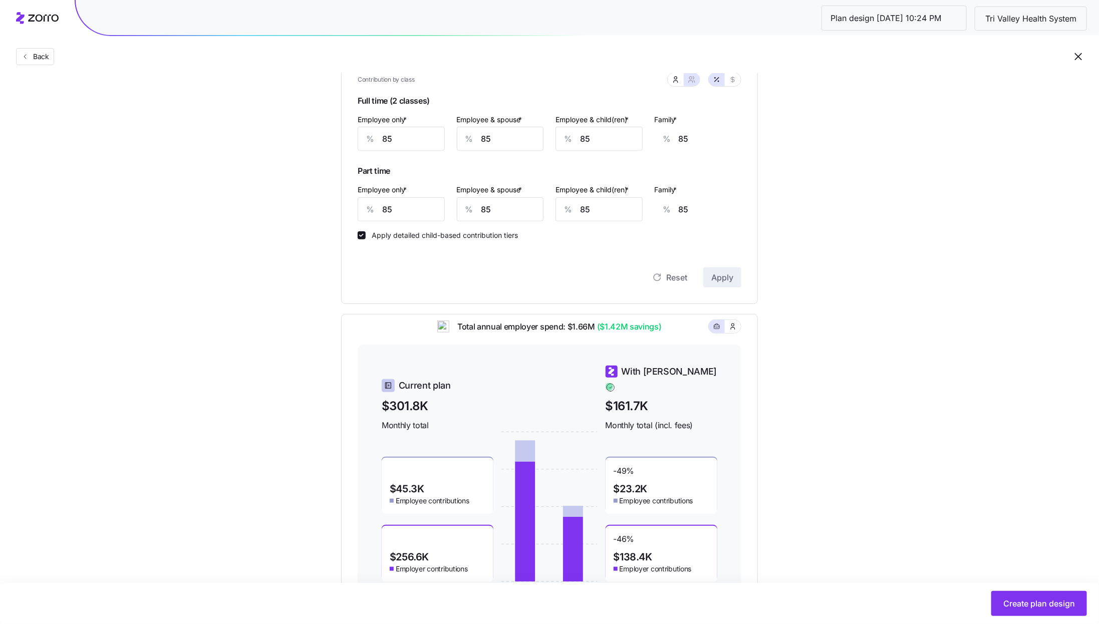
scroll to position [346, 0]
